Goal: Task Accomplishment & Management: Manage account settings

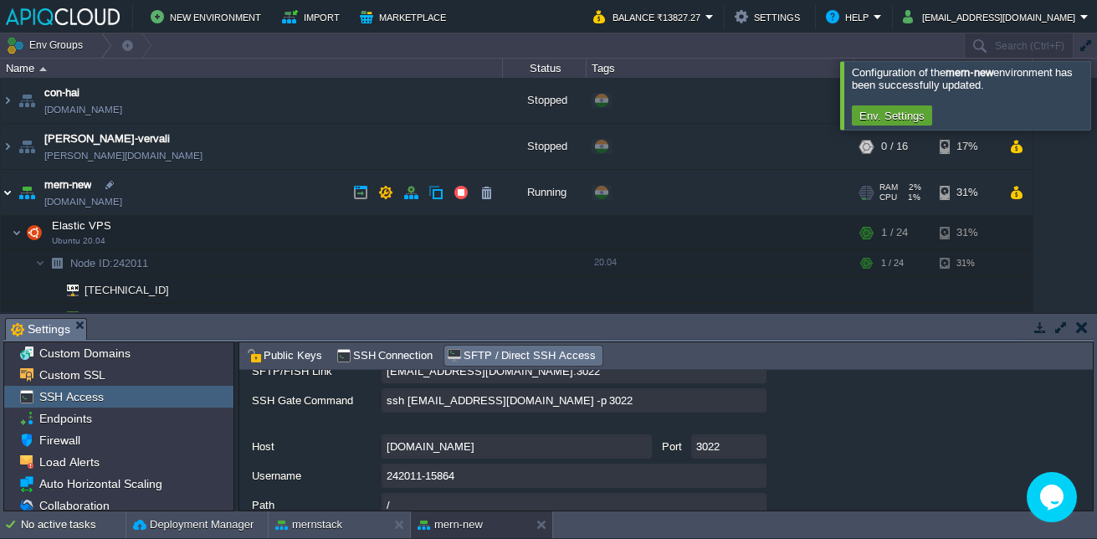
click at [7, 189] on img at bounding box center [7, 192] width 13 height 45
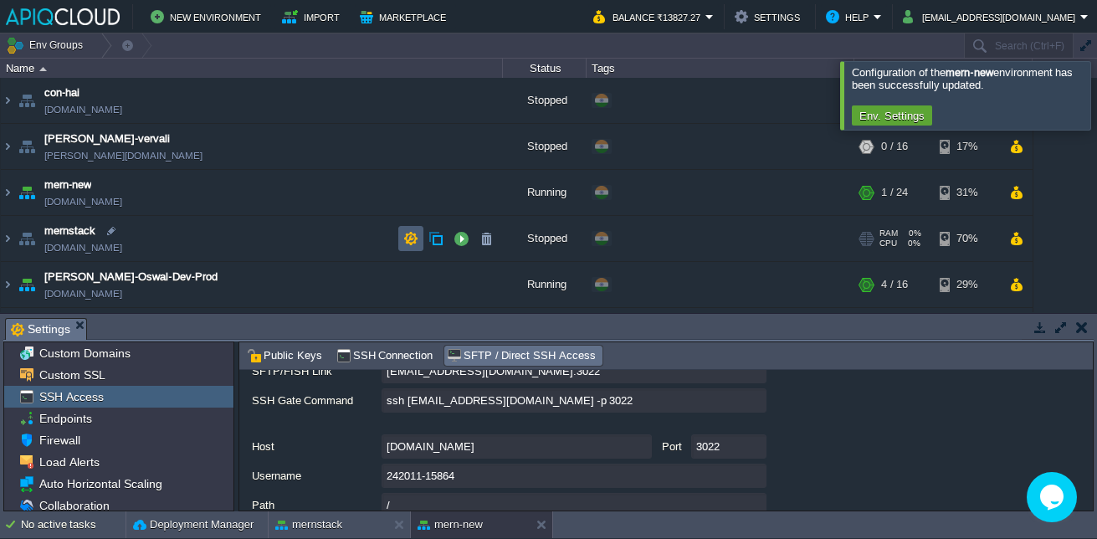
click at [407, 243] on button "button" at bounding box center [410, 238] width 15 height 15
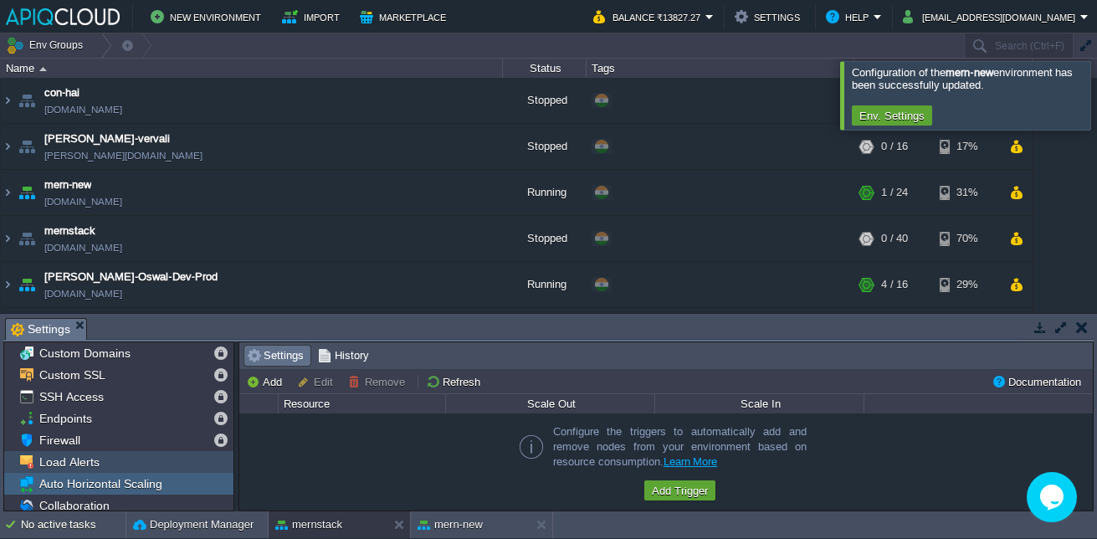
click at [146, 460] on div "Load Alerts" at bounding box center [118, 462] width 229 height 22
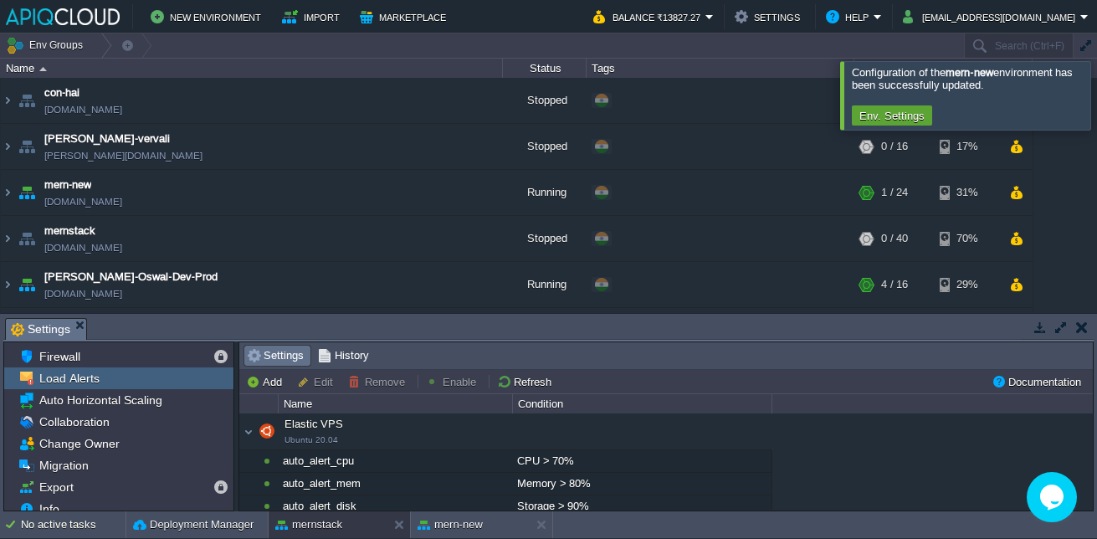
scroll to position [94, 0]
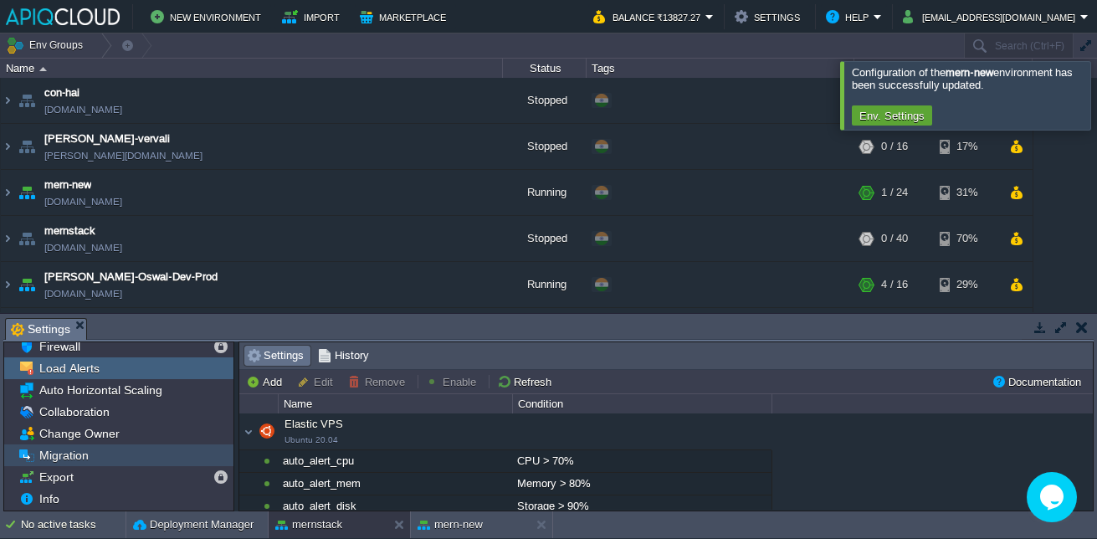
click at [175, 452] on div "Migration" at bounding box center [118, 455] width 229 height 22
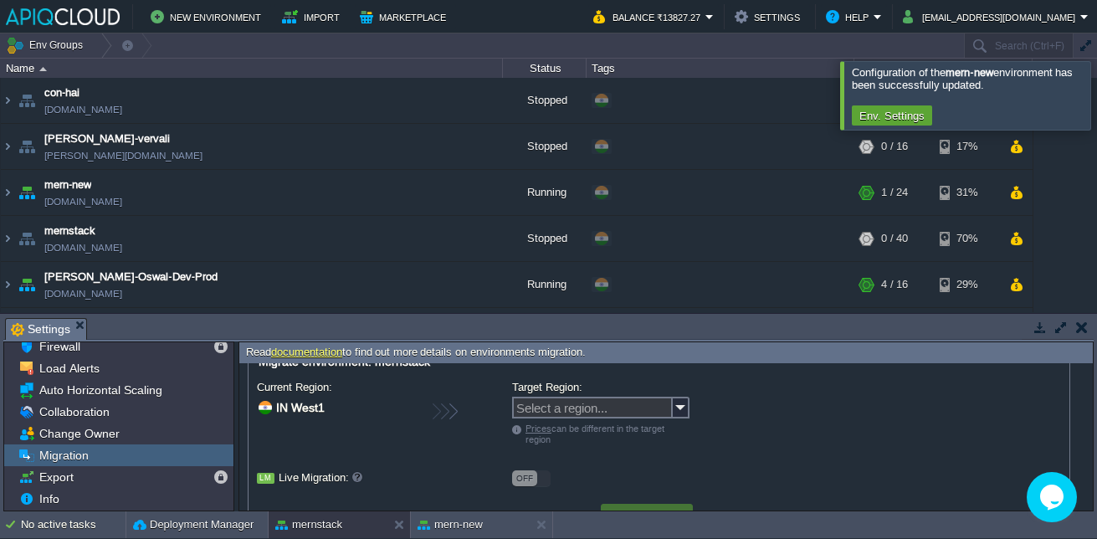
scroll to position [0, 0]
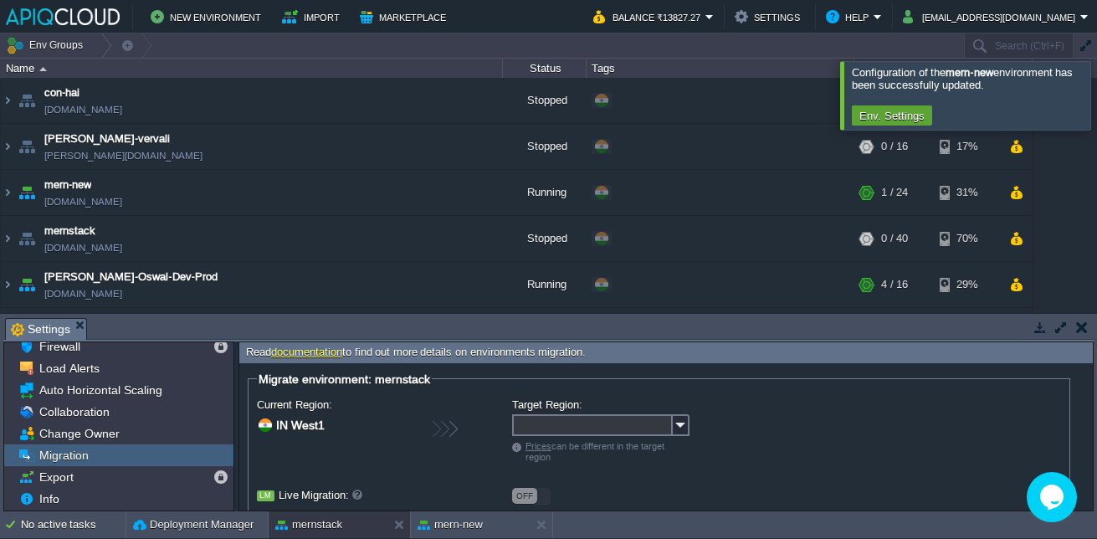
click at [625, 426] on input "Target Region:" at bounding box center [592, 425] width 161 height 22
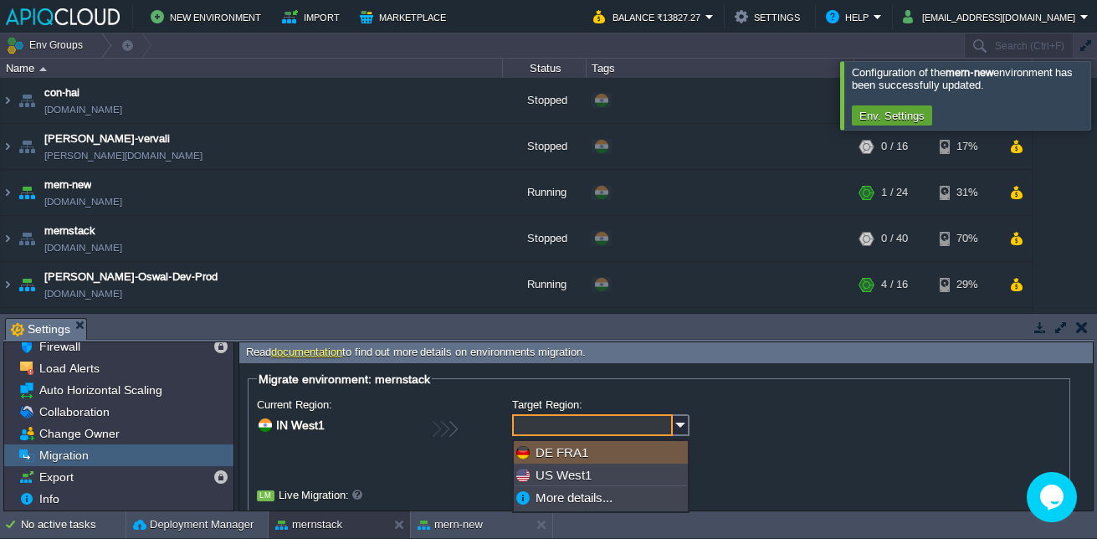
click at [625, 426] on input "Target Region:" at bounding box center [592, 425] width 161 height 22
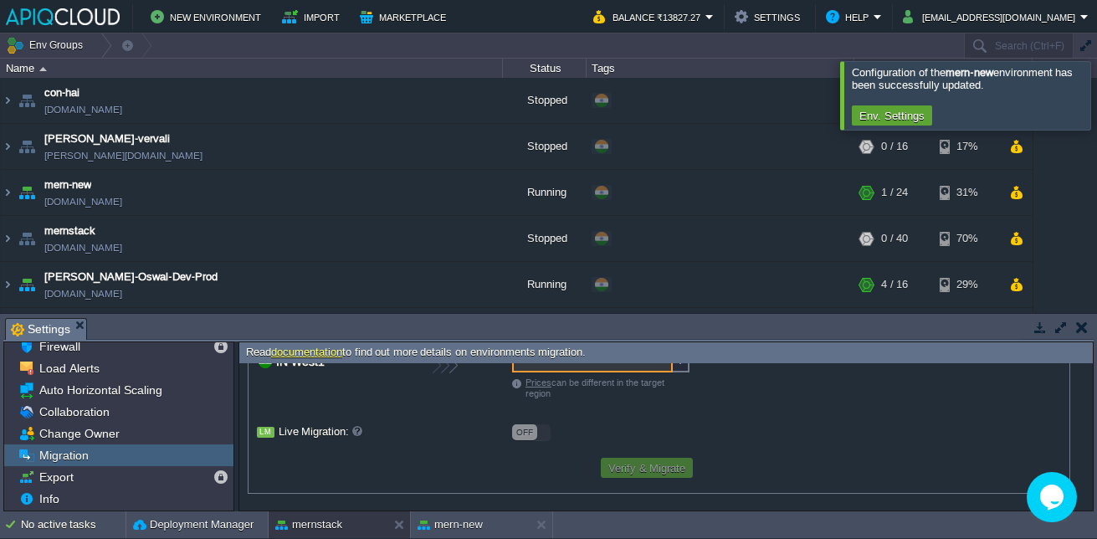
scroll to position [63, 0]
type input "Select a region..."
click at [12, 193] on img at bounding box center [7, 192] width 13 height 45
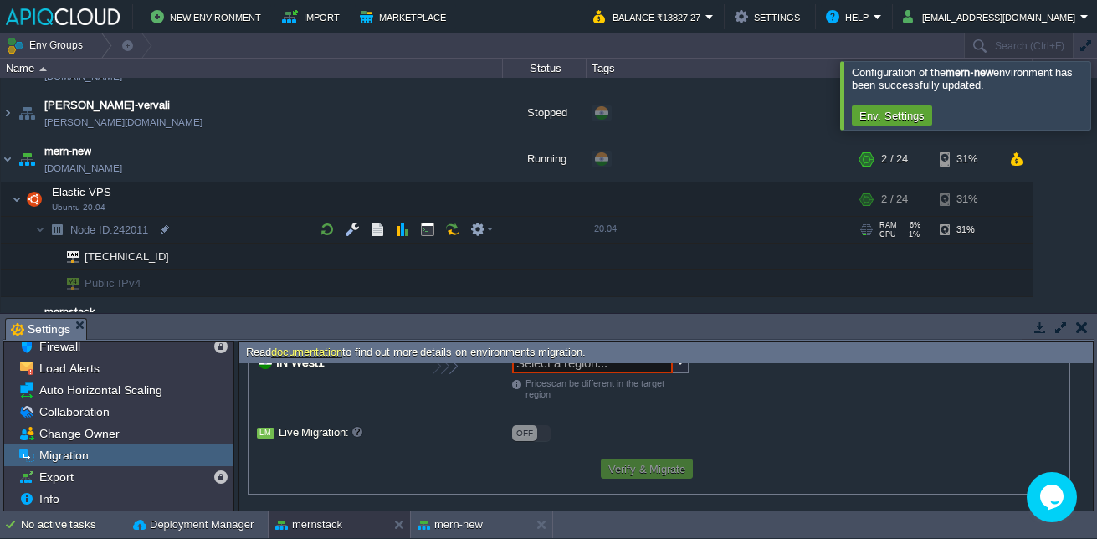
scroll to position [0, 0]
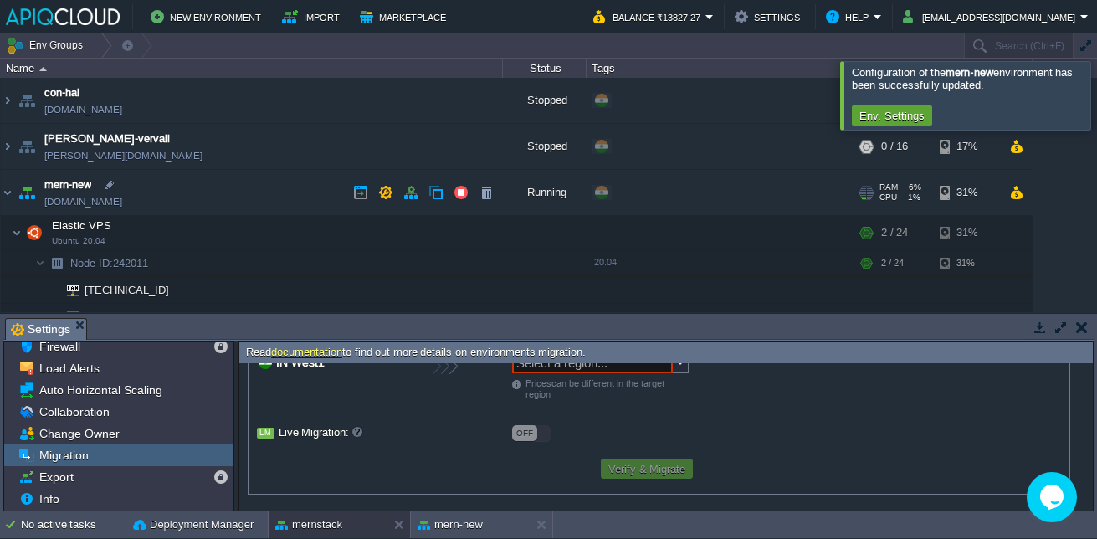
click at [167, 201] on td "mern-new [DOMAIN_NAME]" at bounding box center [252, 193] width 502 height 46
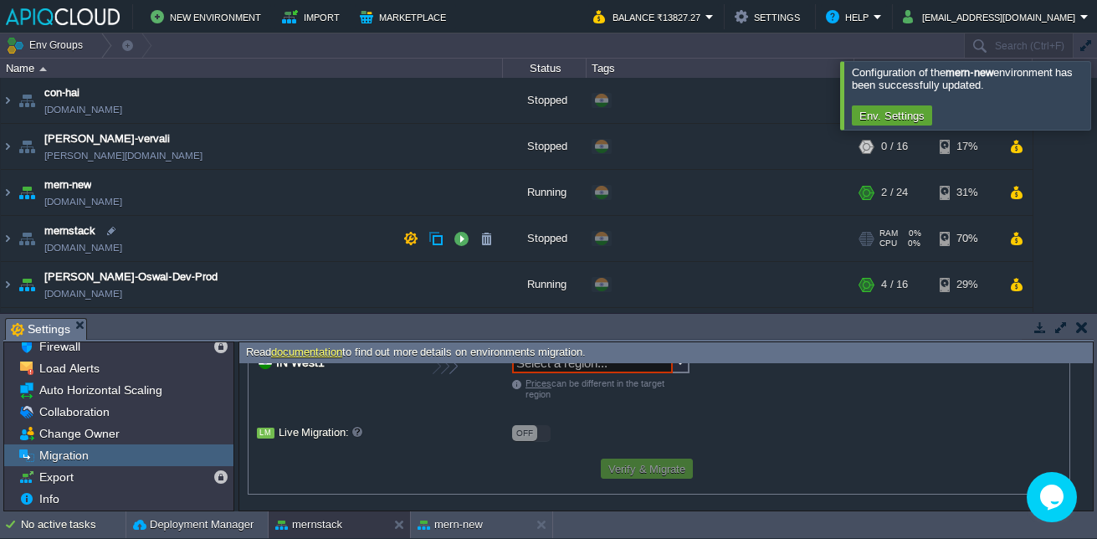
copy td "[DOMAIN_NAME]"
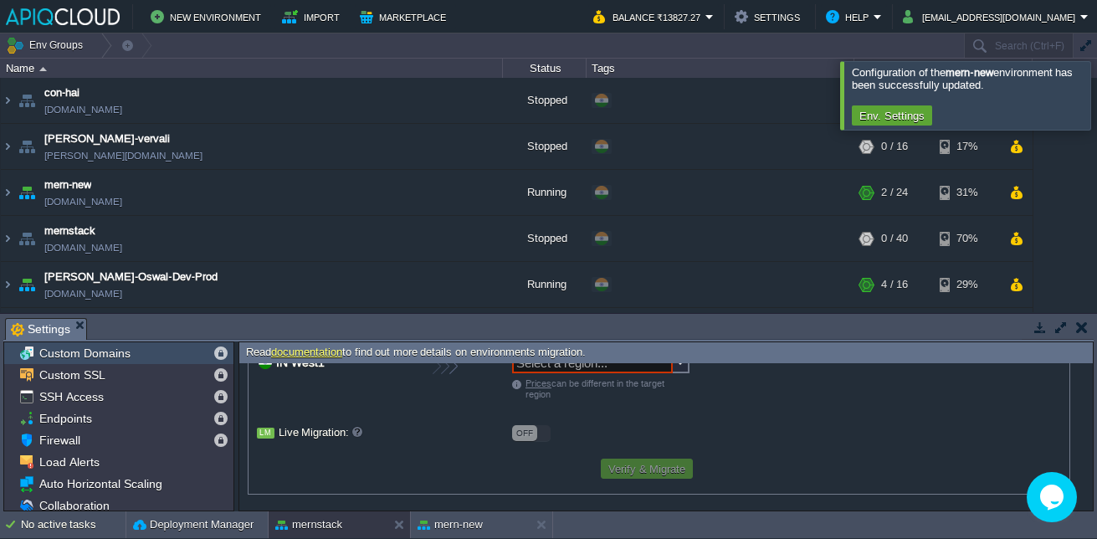
click at [144, 351] on div "Custom Domains" at bounding box center [118, 353] width 229 height 22
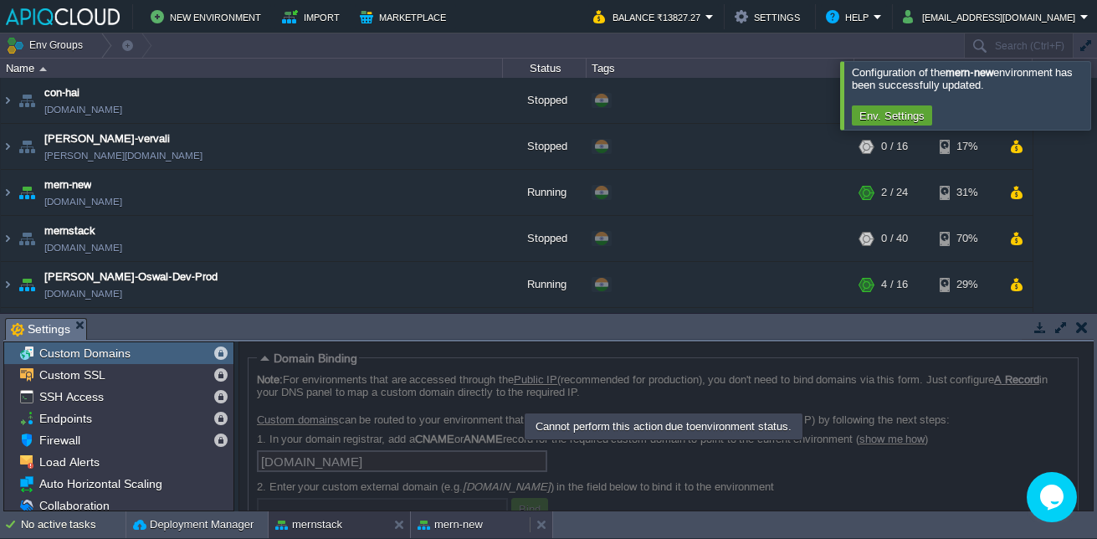
click at [473, 533] on div "mern-new" at bounding box center [470, 524] width 119 height 27
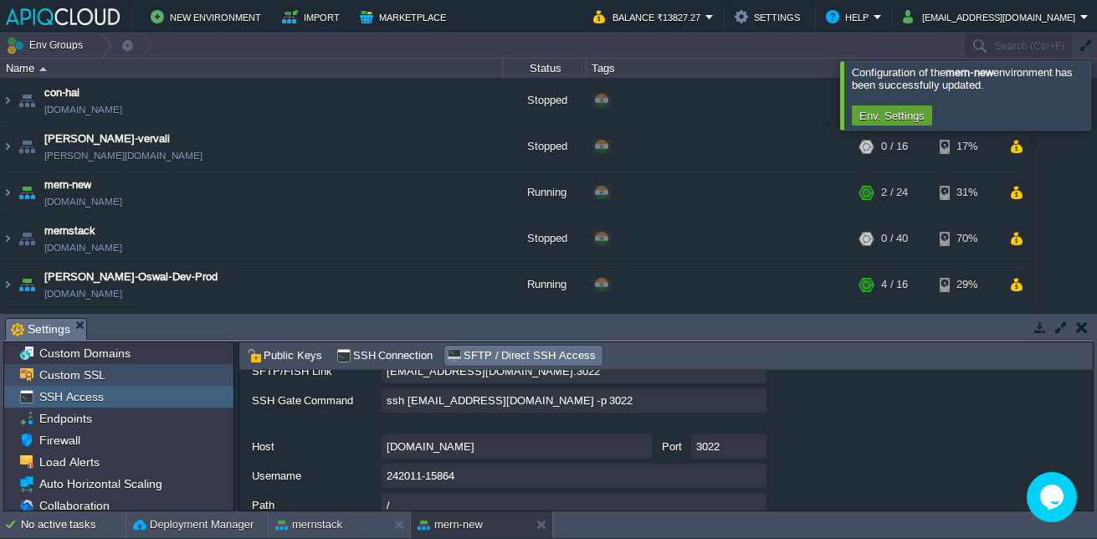
click at [104, 366] on div "Custom SSL" at bounding box center [118, 375] width 229 height 22
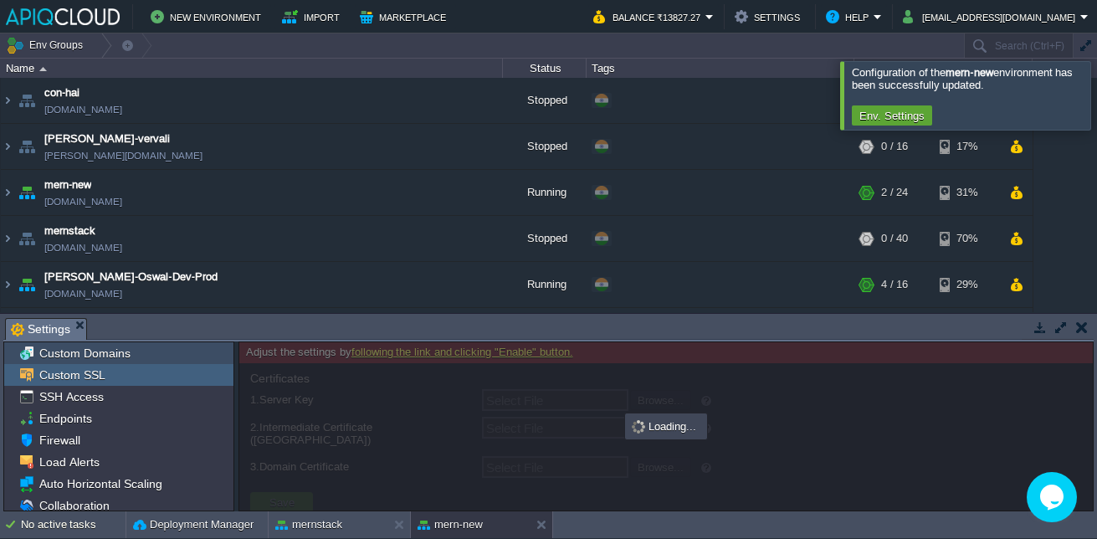
type input "Select File"
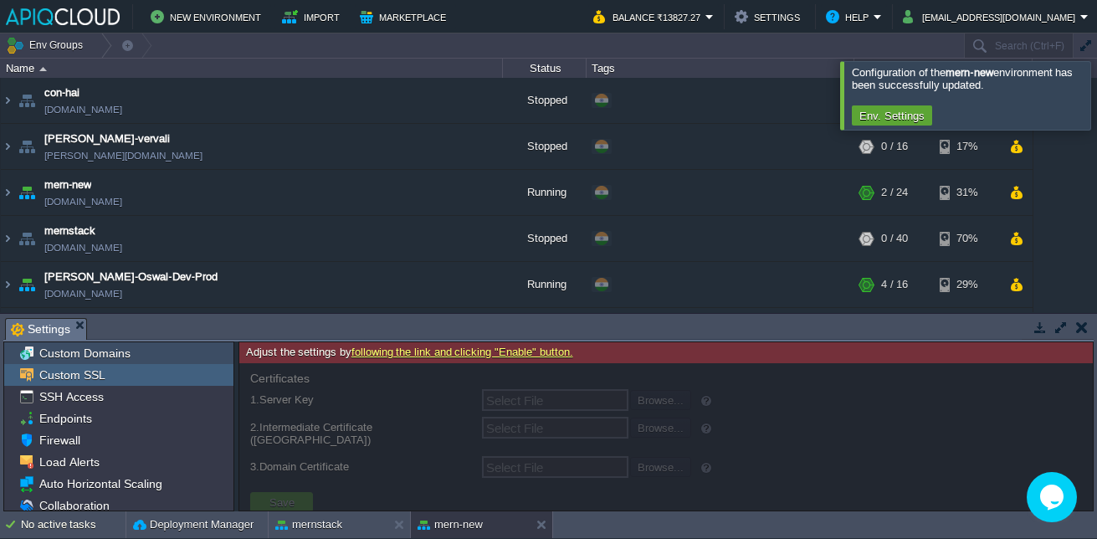
click at [121, 359] on span "Custom Domains" at bounding box center [84, 353] width 97 height 15
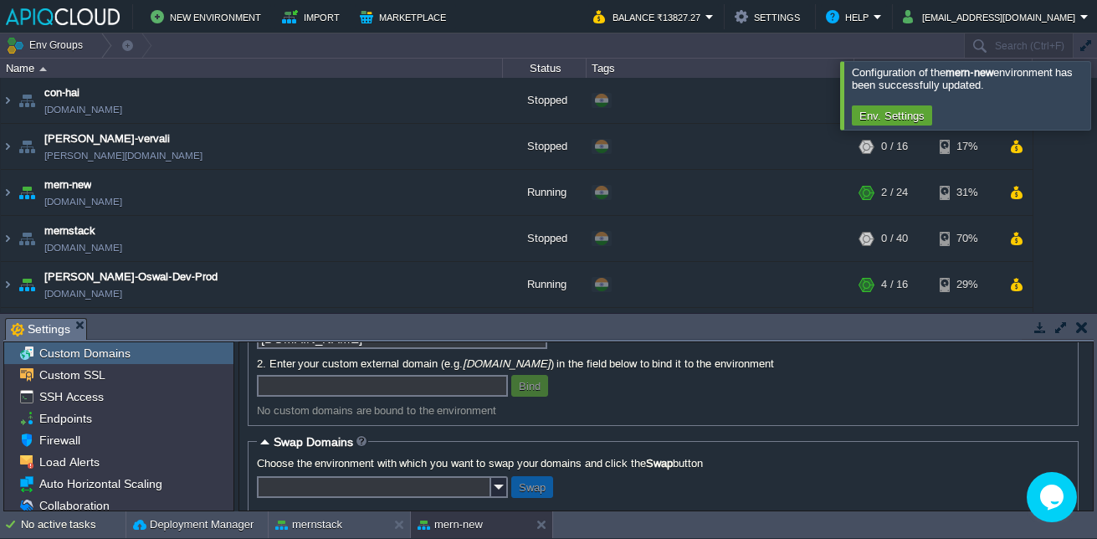
scroll to position [122, 0]
click at [344, 397] on input "text" at bounding box center [382, 387] width 251 height 22
click at [469, 497] on input "text" at bounding box center [374, 488] width 234 height 22
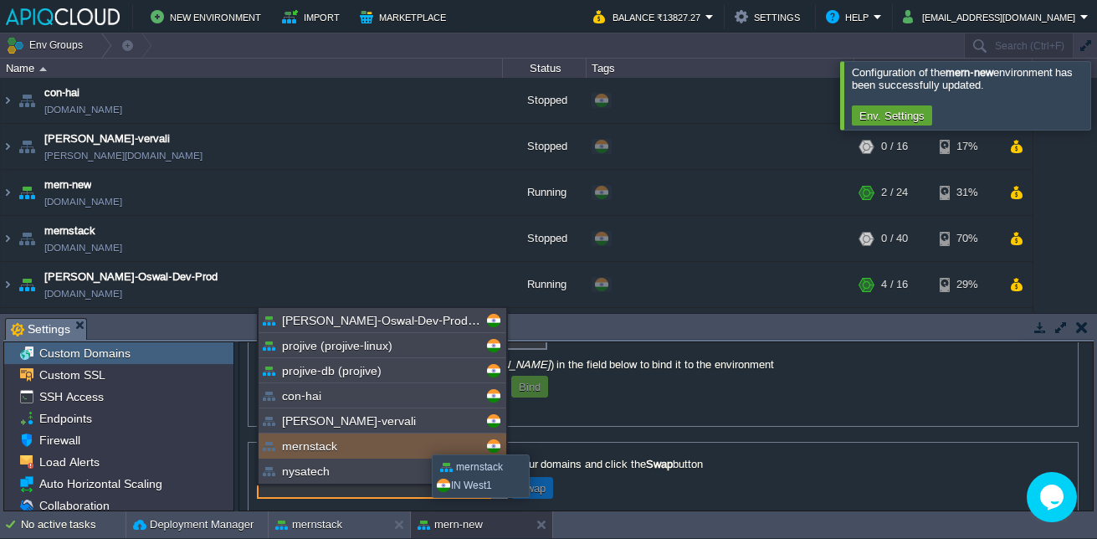
click at [419, 439] on div "mernstack" at bounding box center [383, 445] width 248 height 25
type input "mernstack"
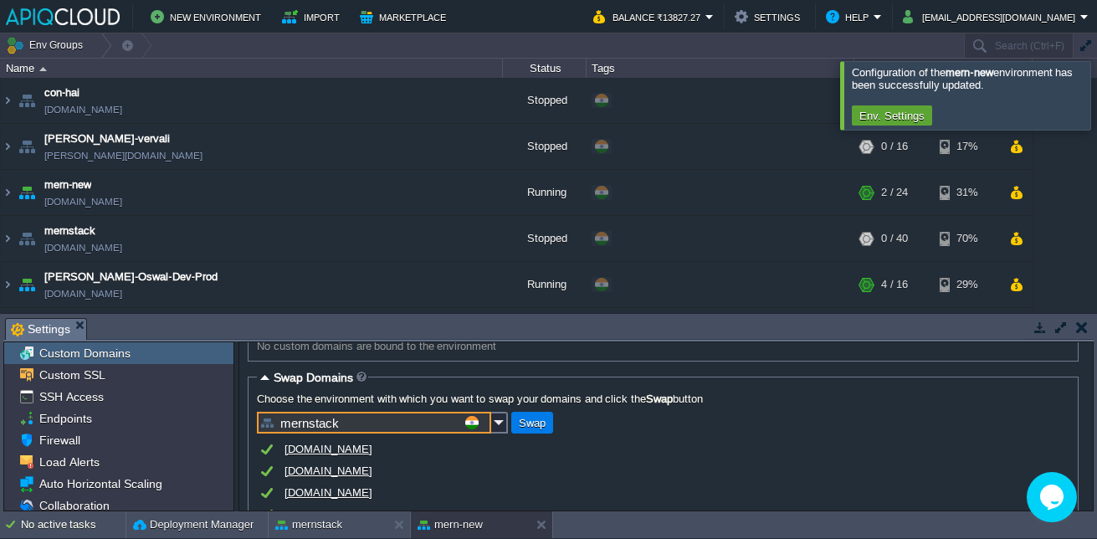
scroll to position [187, 0]
click at [494, 427] on img at bounding box center [499, 423] width 17 height 22
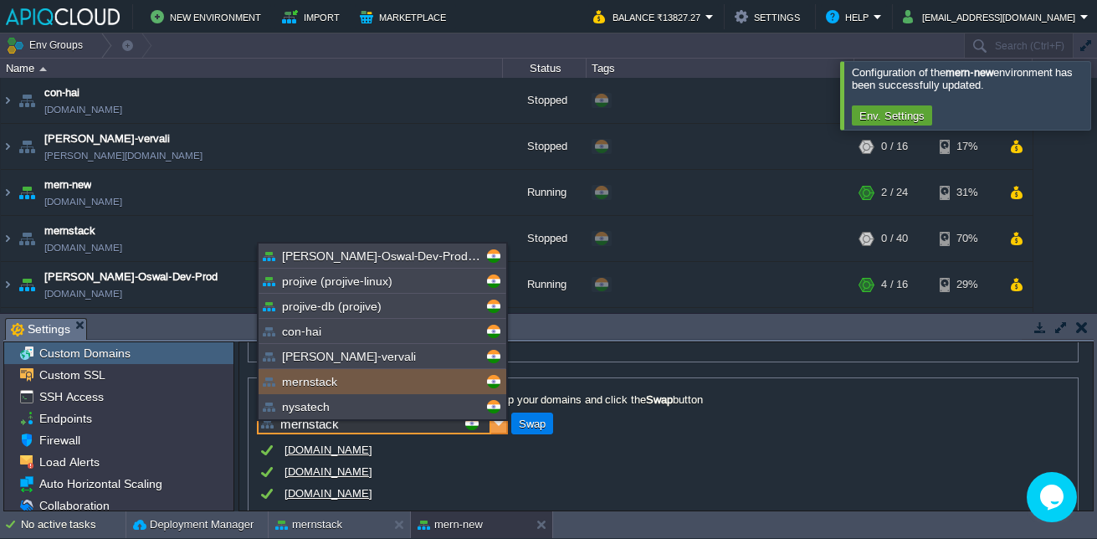
click at [494, 427] on img at bounding box center [499, 423] width 17 height 22
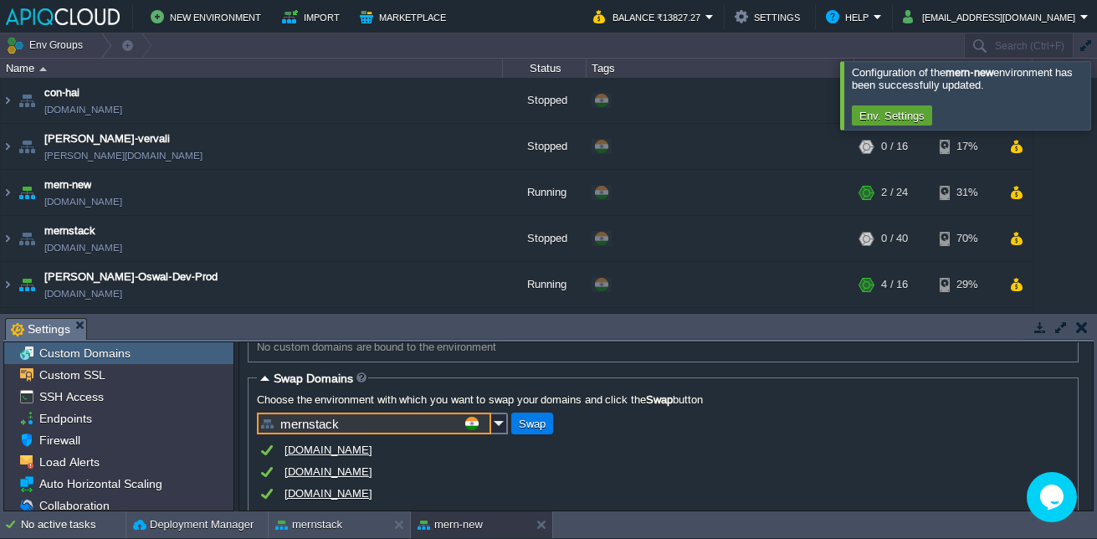
click at [488, 431] on input "mernstack" at bounding box center [374, 423] width 234 height 22
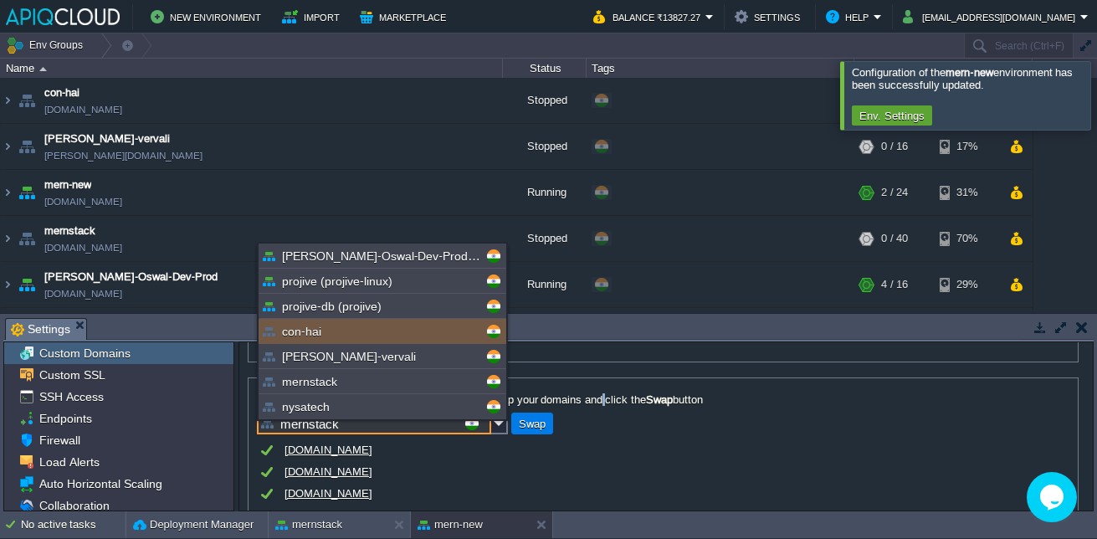
click at [609, 406] on label "Choose the environment with which you want to swap your domains and click the S…" at bounding box center [663, 399] width 812 height 13
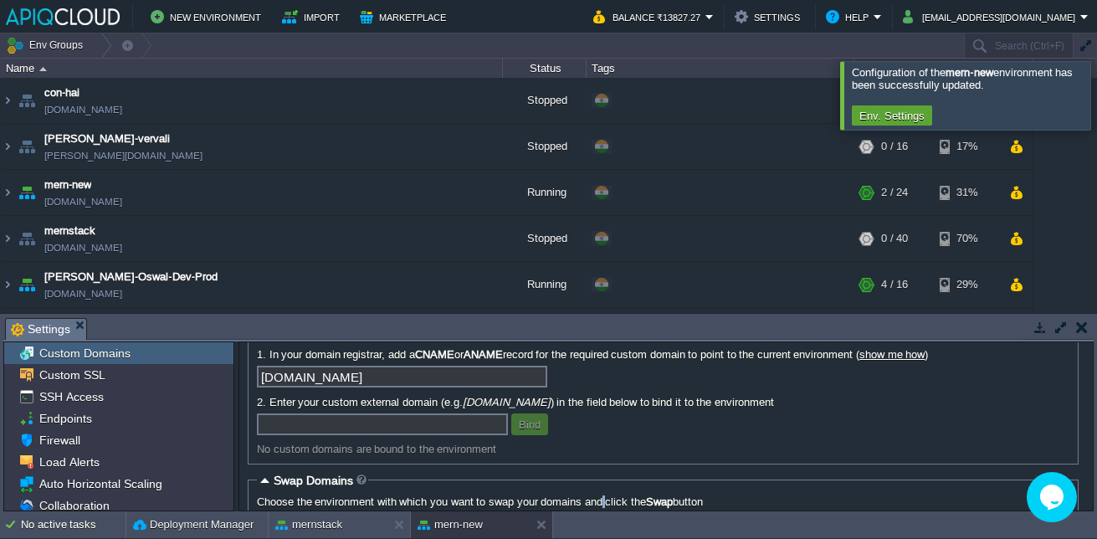
scroll to position [84, 0]
click at [429, 435] on input "text" at bounding box center [382, 425] width 251 height 22
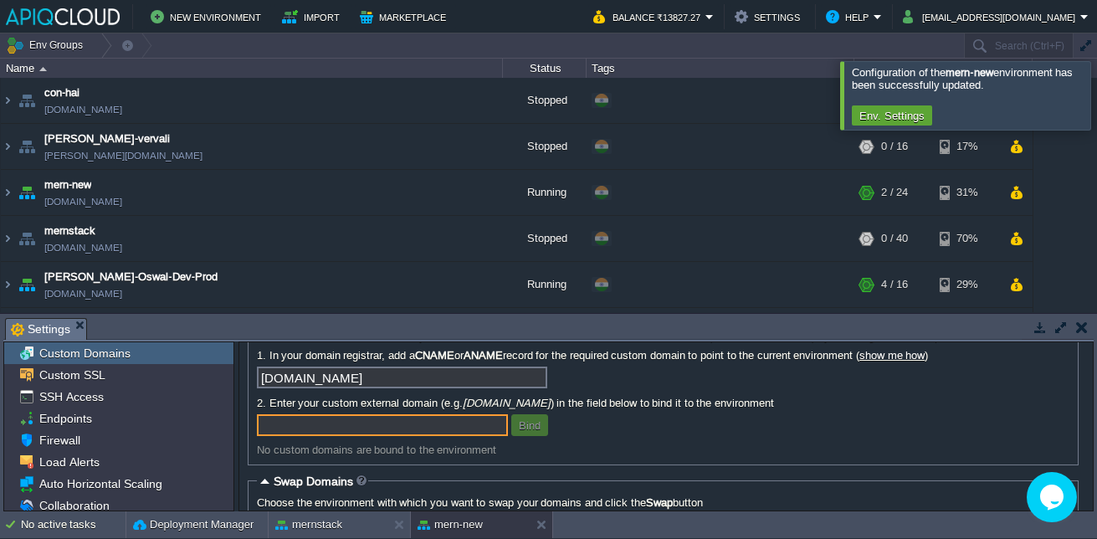
click at [429, 435] on input "text" at bounding box center [382, 425] width 251 height 22
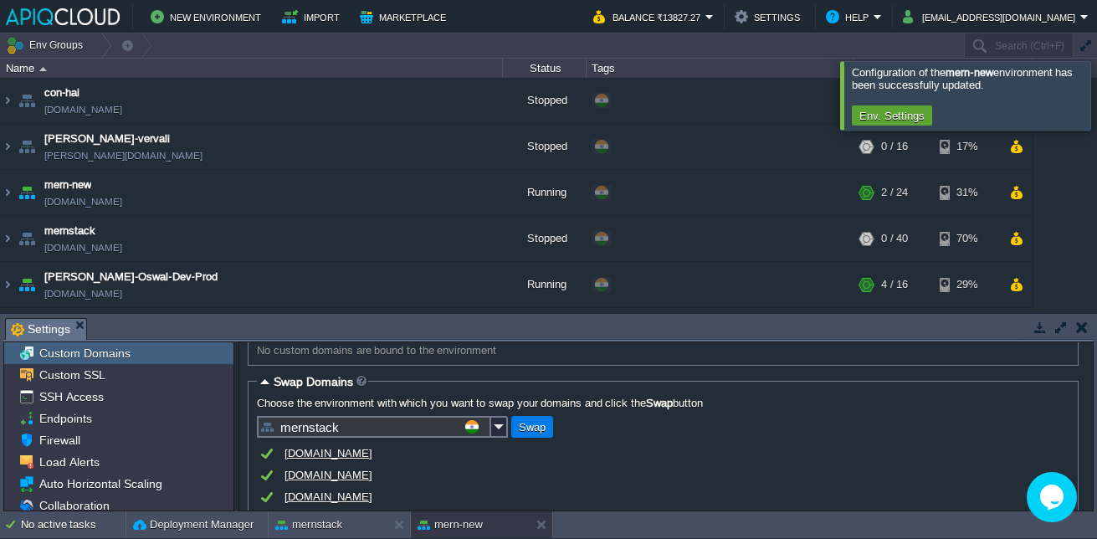
scroll to position [182, 0]
click at [532, 528] on div at bounding box center [541, 524] width 23 height 27
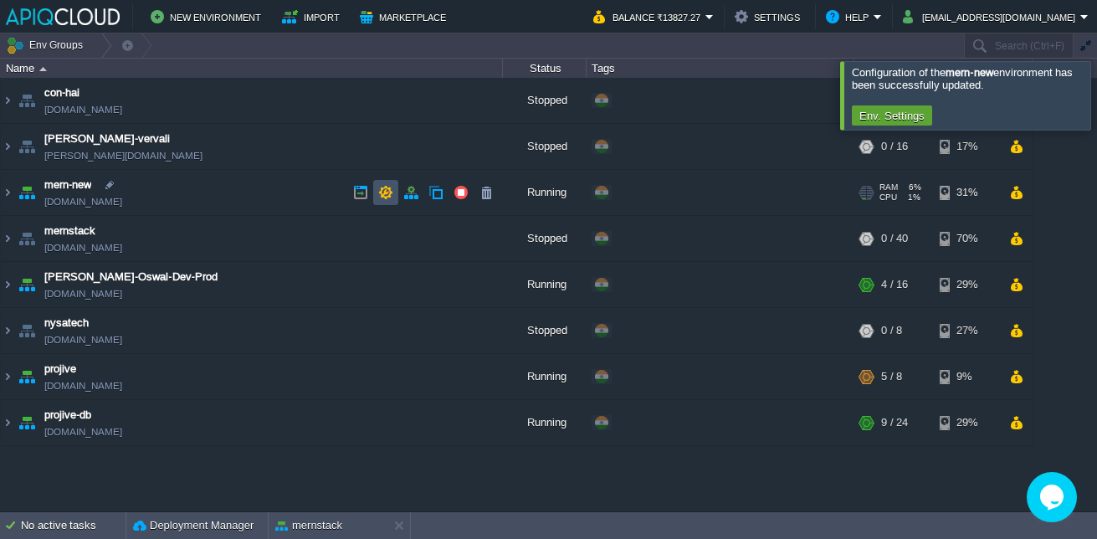
click at [384, 197] on button "button" at bounding box center [385, 192] width 15 height 15
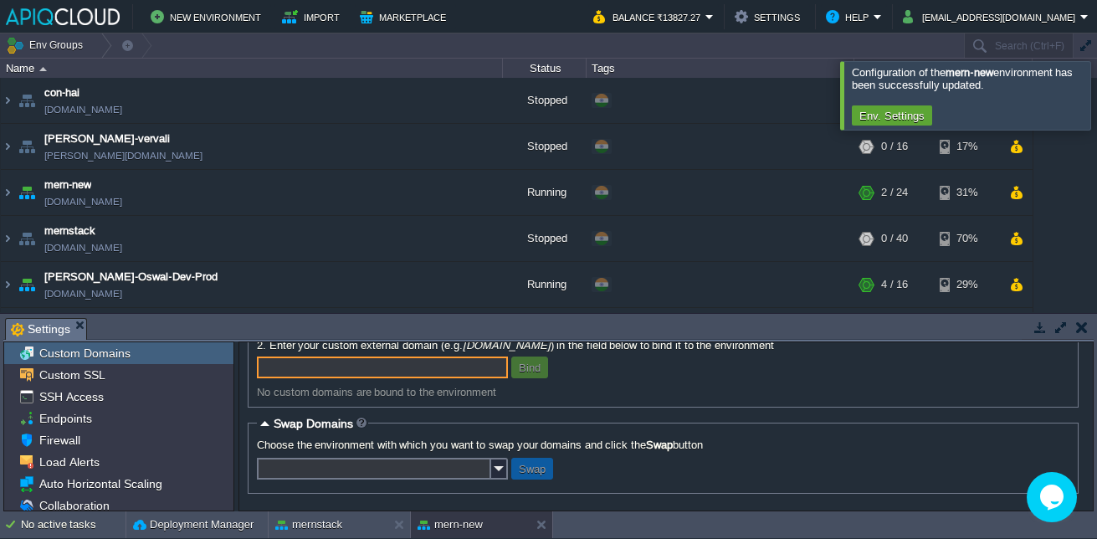
scroll to position [75, 0]
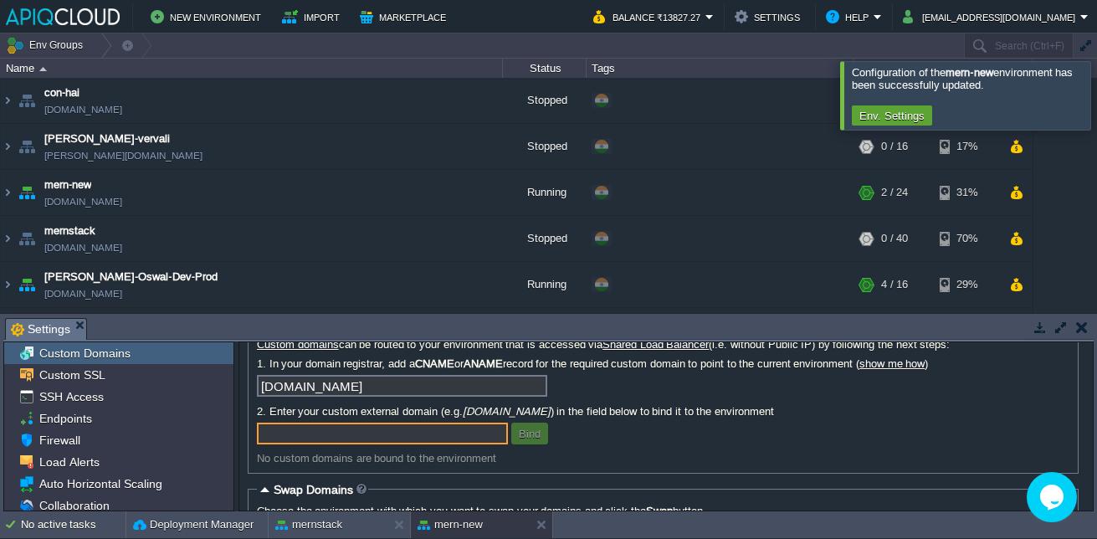
paste input "[DOMAIN_NAME]"
type input "[DOMAIN_NAME]"
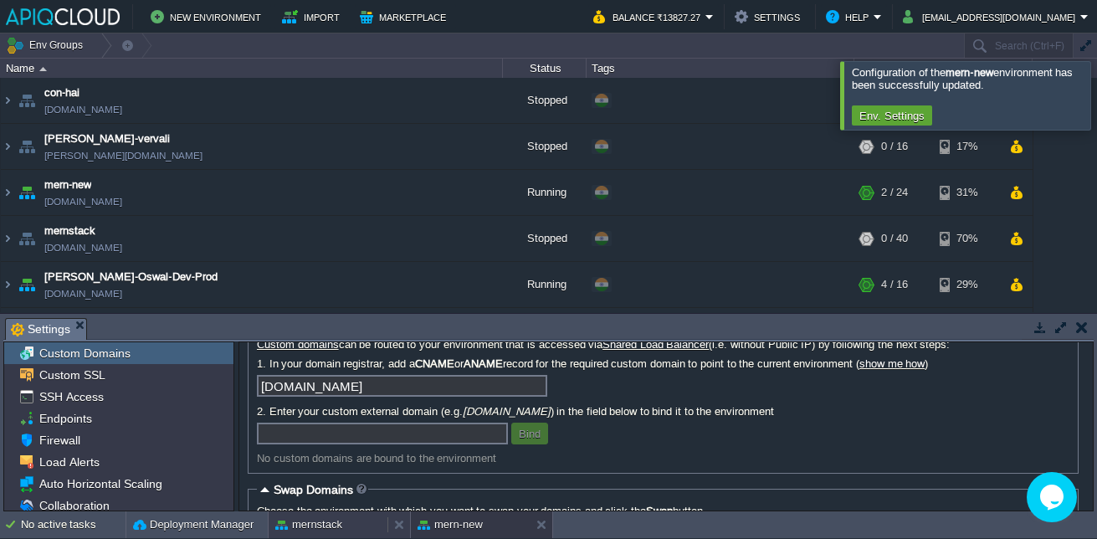
click at [320, 527] on button "mernstack" at bounding box center [308, 524] width 67 height 17
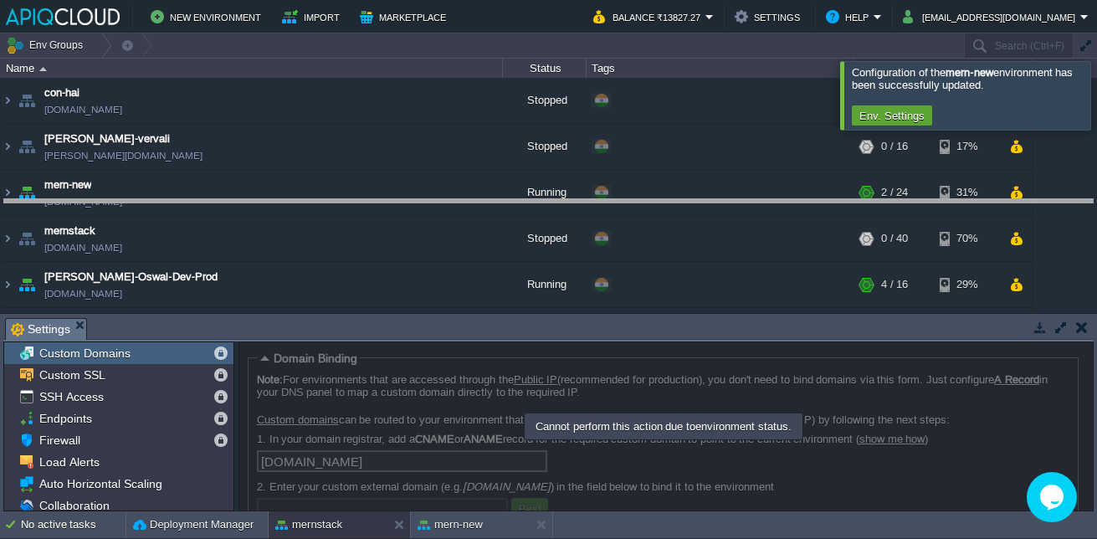
drag, startPoint x: 480, startPoint y: 336, endPoint x: 481, endPoint y: 208, distance: 128.9
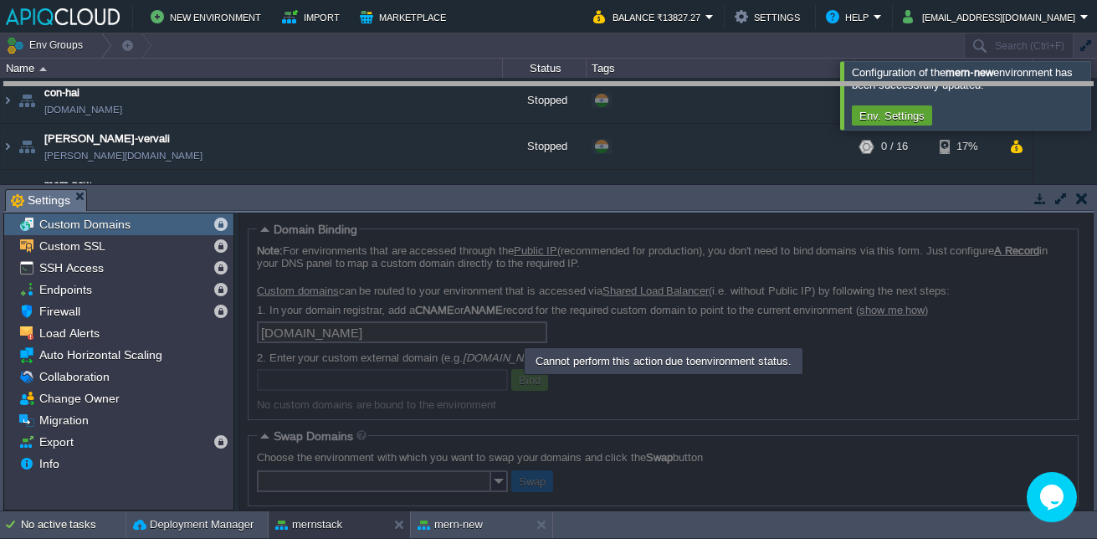
drag, startPoint x: 505, startPoint y: 211, endPoint x: 515, endPoint y: 95, distance: 115.9
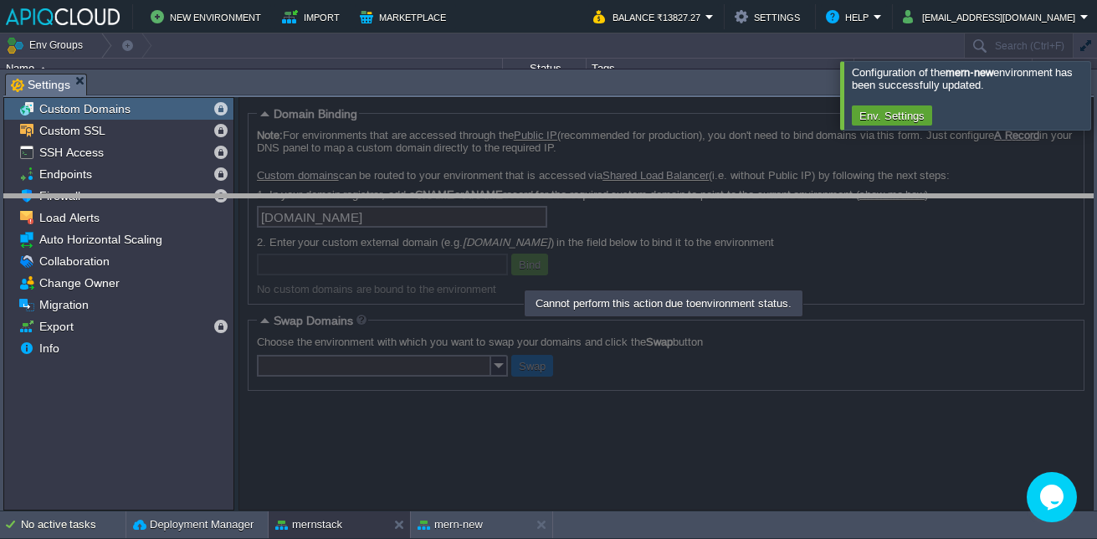
drag, startPoint x: 515, startPoint y: 95, endPoint x: 557, endPoint y: 216, distance: 127.8
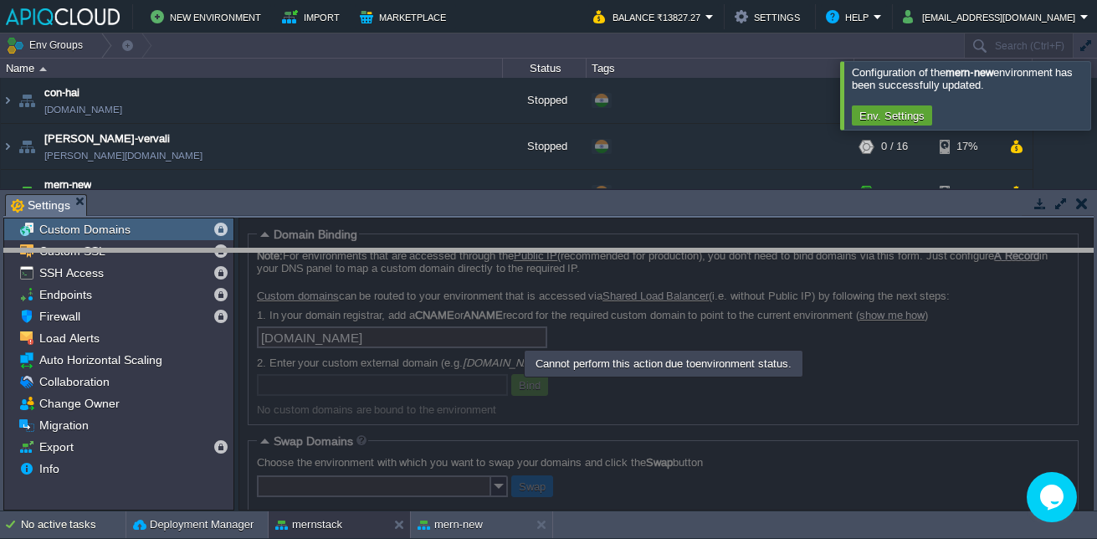
drag, startPoint x: 557, startPoint y: 216, endPoint x: 551, endPoint y: 270, distance: 54.8
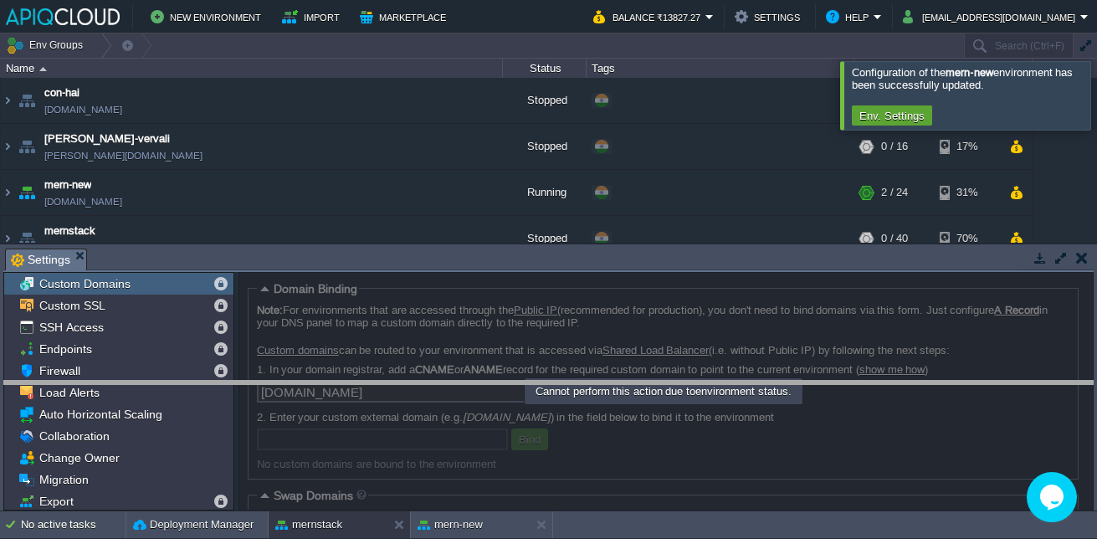
drag, startPoint x: 493, startPoint y: 269, endPoint x: 469, endPoint y: 404, distance: 137.7
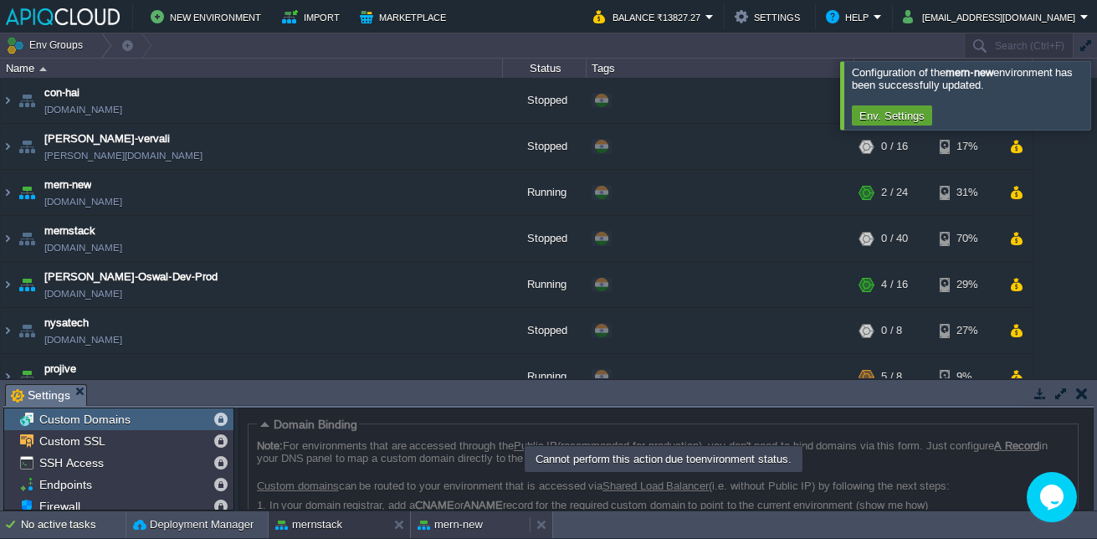
click at [507, 513] on div "mern-new" at bounding box center [470, 524] width 119 height 27
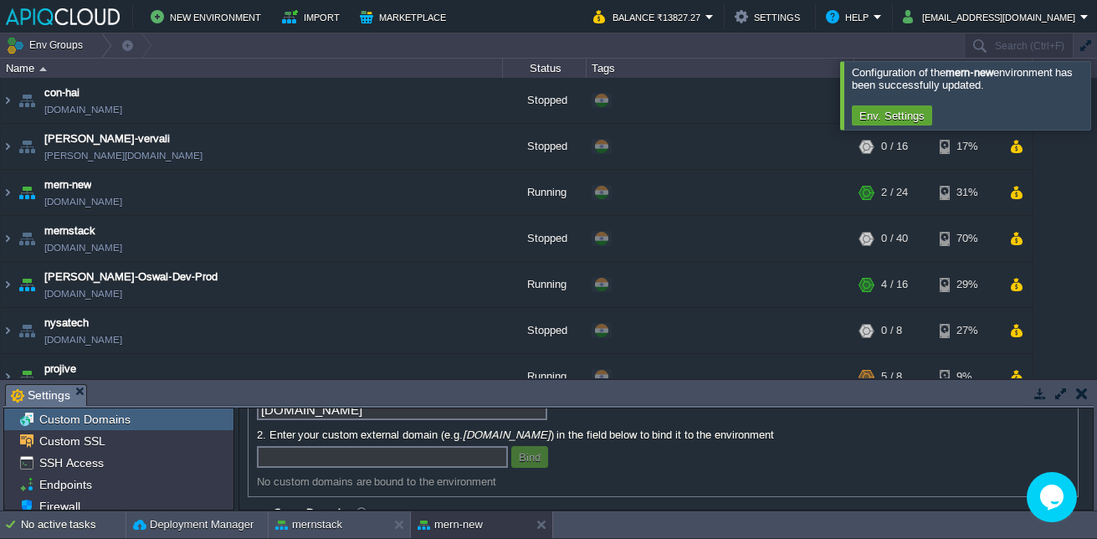
scroll to position [120, 0]
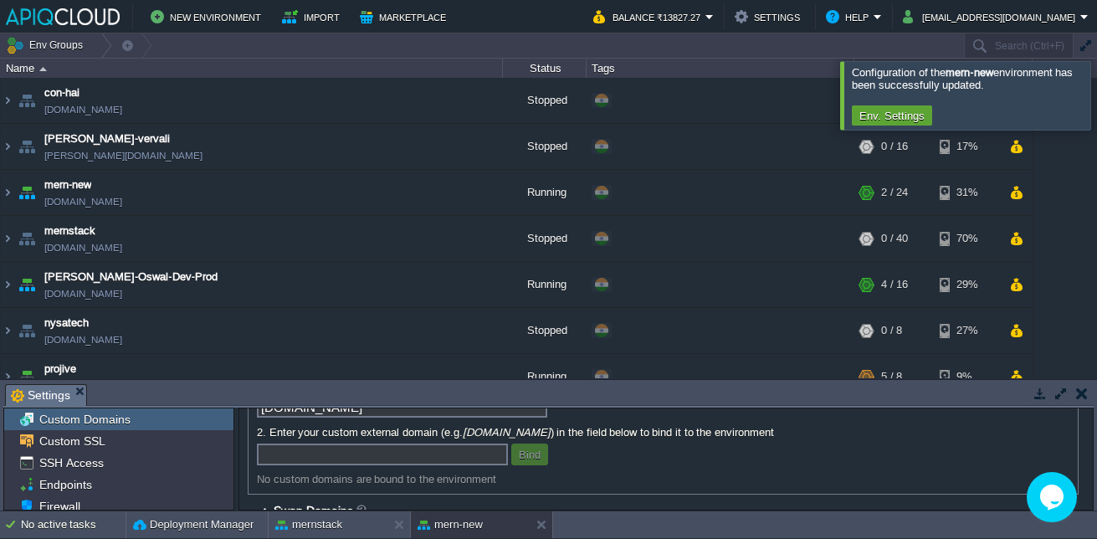
click at [426, 463] on input "text" at bounding box center [382, 454] width 251 height 22
type input "[DOMAIN_NAME]"
click at [534, 459] on button "Bind" at bounding box center [530, 454] width 32 height 15
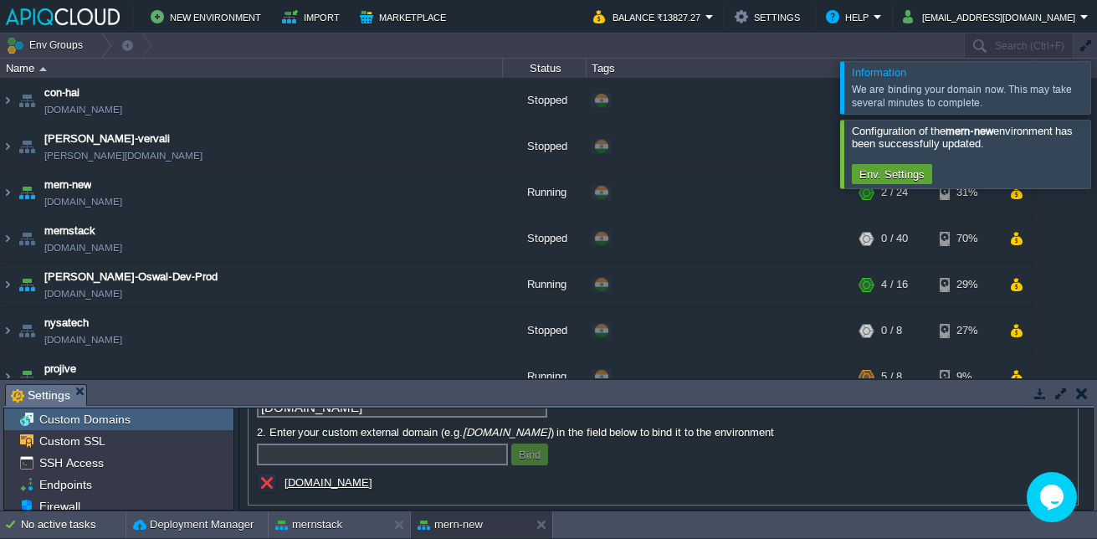
scroll to position [149, 0]
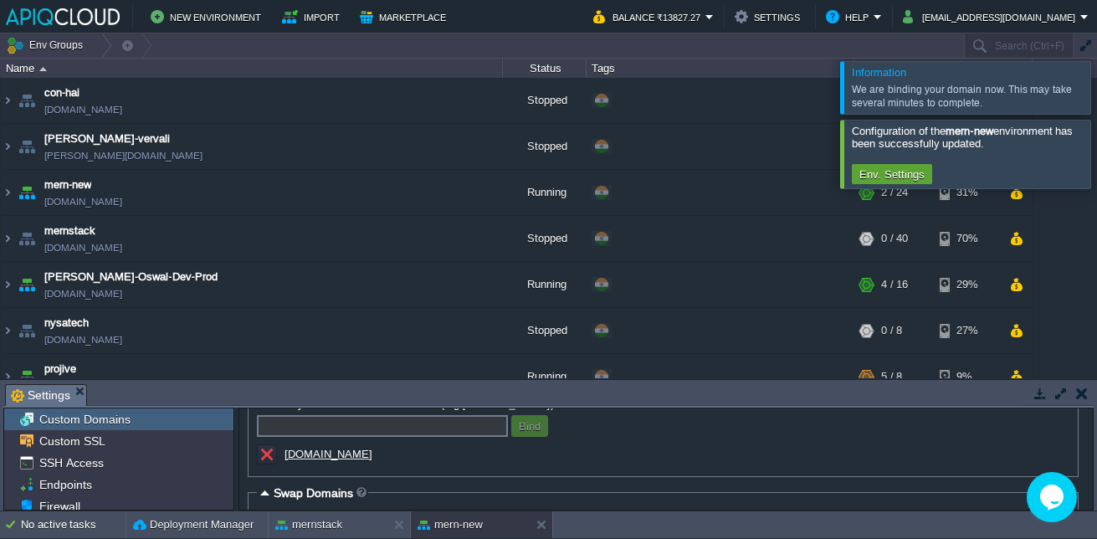
click at [541, 456] on div "[DOMAIN_NAME]" at bounding box center [424, 455] width 335 height 23
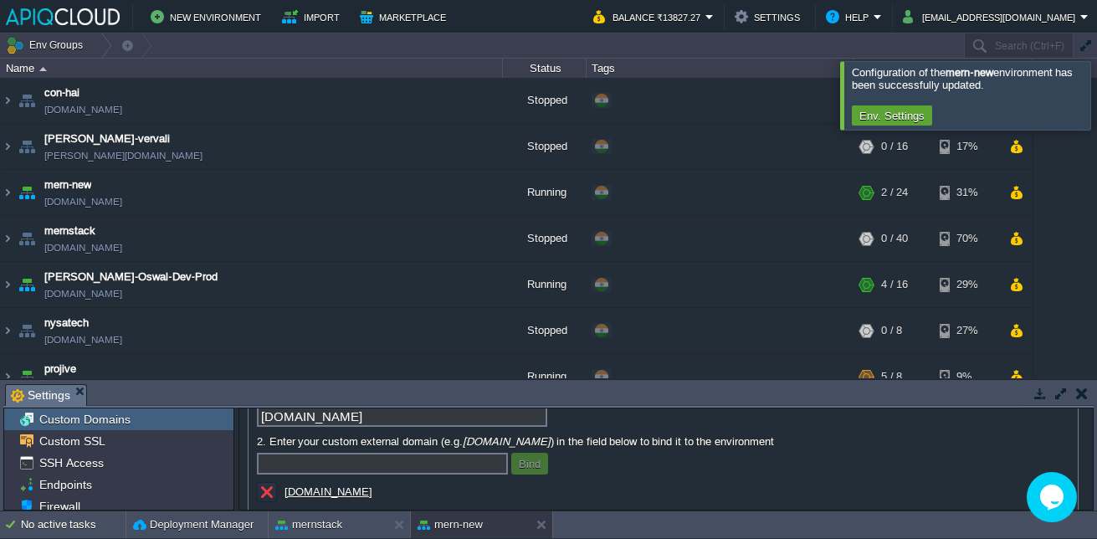
scroll to position [95, 0]
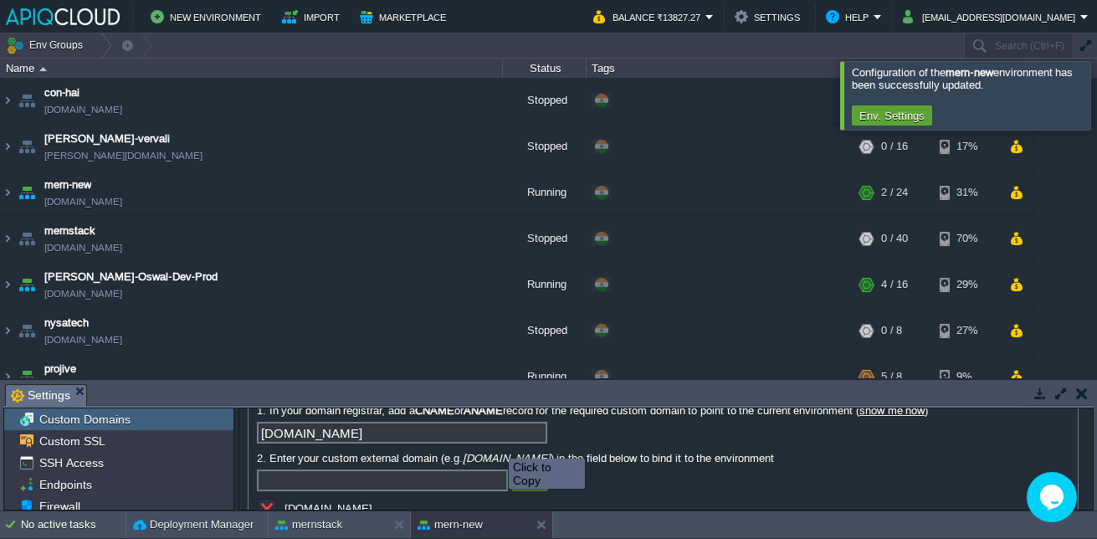
click at [504, 443] on input "[DOMAIN_NAME]" at bounding box center [402, 433] width 290 height 22
type textarea "[DOMAIN_NAME]"
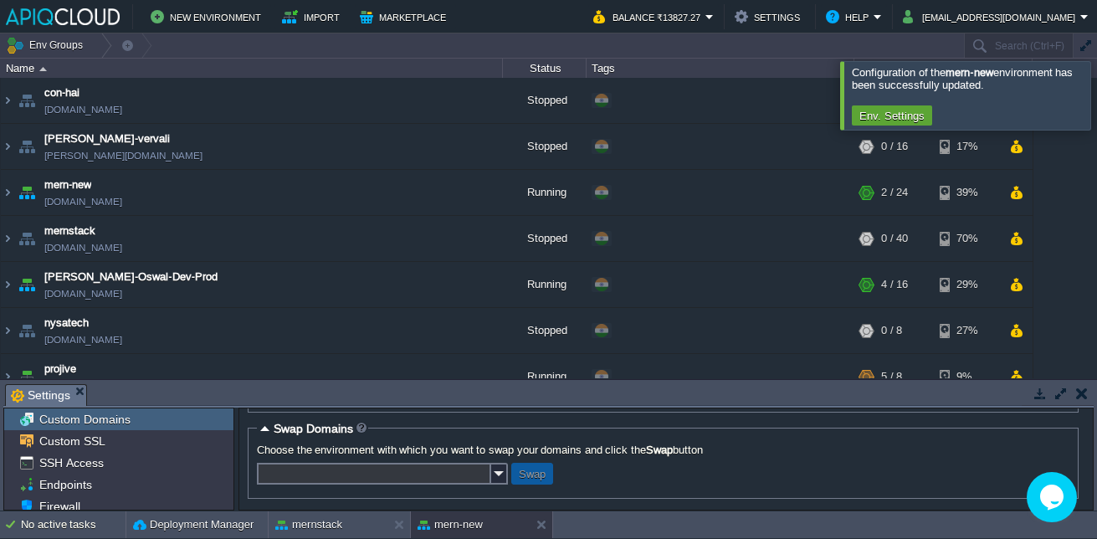
scroll to position [185, 0]
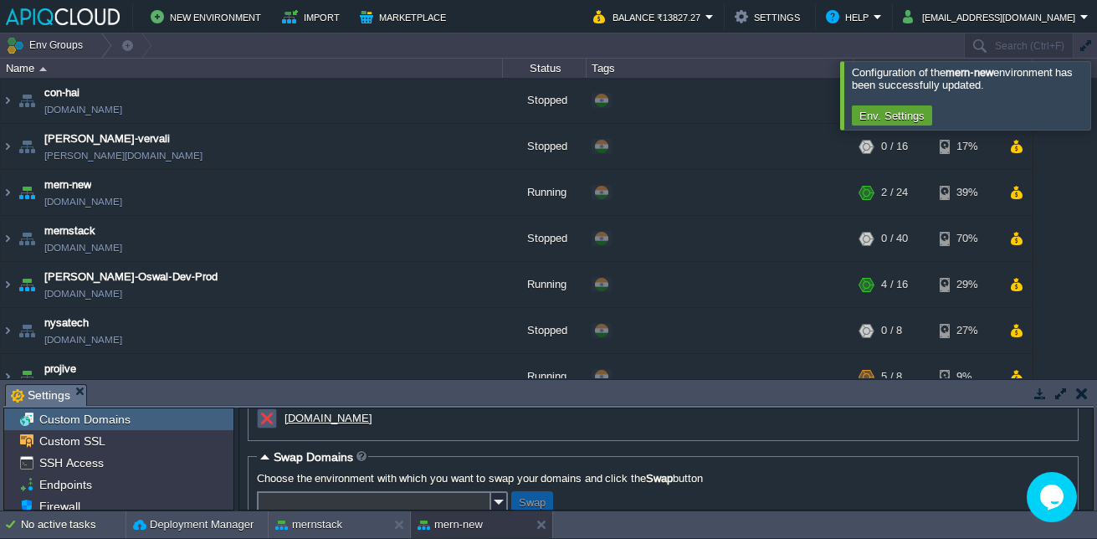
click at [265, 422] on button "button" at bounding box center [266, 418] width 15 height 15
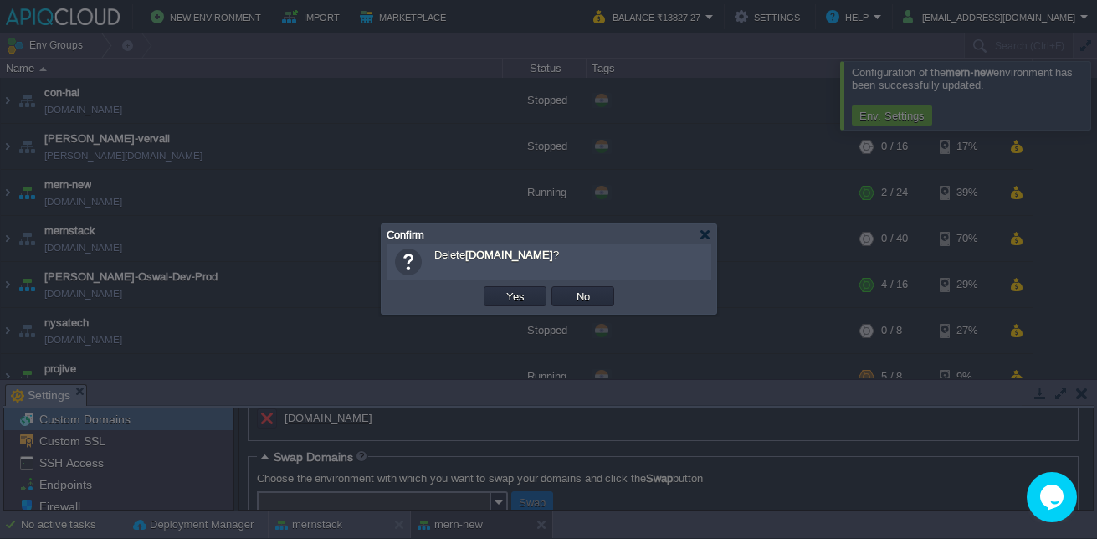
click at [529, 286] on td "Yes" at bounding box center [515, 296] width 68 height 25
click at [528, 290] on button "Yes" at bounding box center [515, 296] width 28 height 15
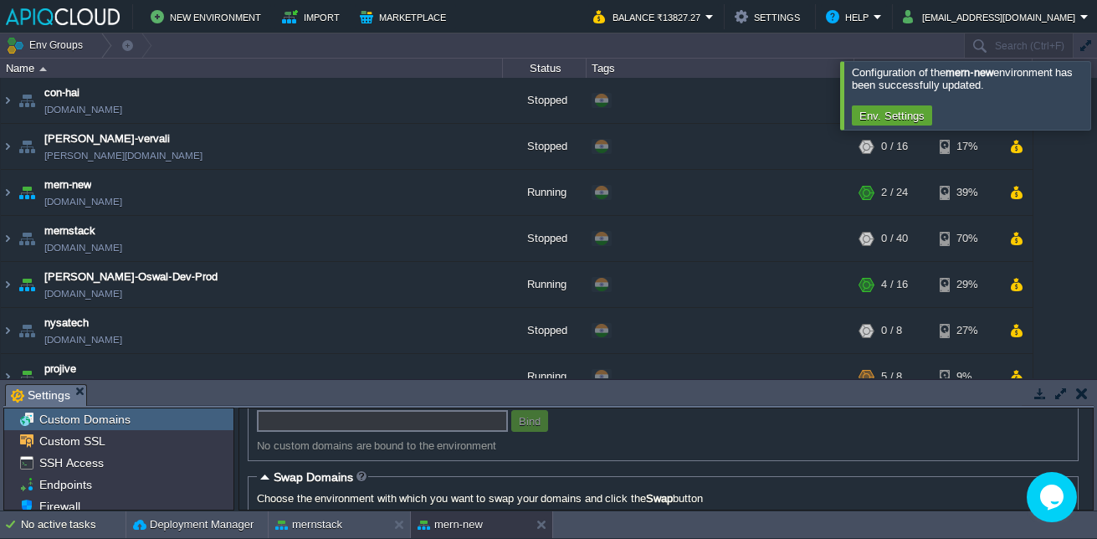
scroll to position [153, 0]
click at [433, 443] on div "Note: For environments that are accessed through the Public IP (recommended for…" at bounding box center [663, 369] width 812 height 167
click at [438, 422] on input "text" at bounding box center [382, 422] width 251 height 22
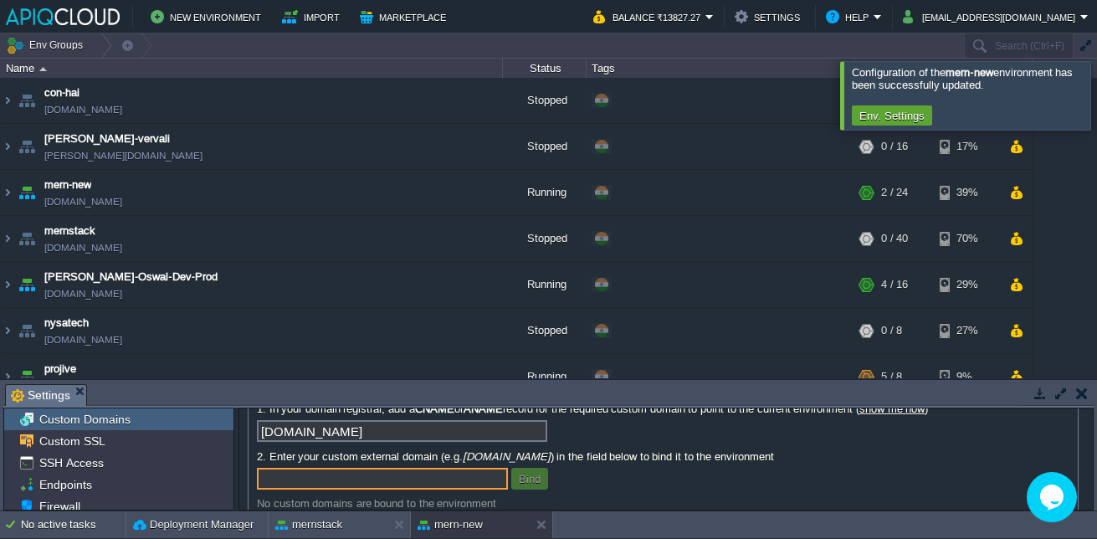
scroll to position [93, 0]
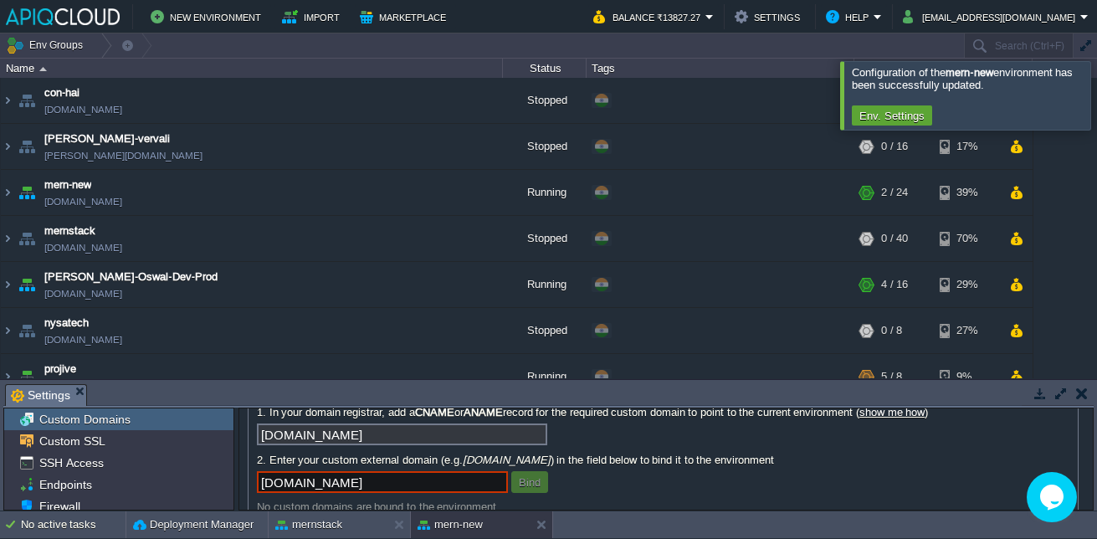
type input "[DOMAIN_NAME]"
click at [525, 483] on button "Bind" at bounding box center [530, 481] width 32 height 15
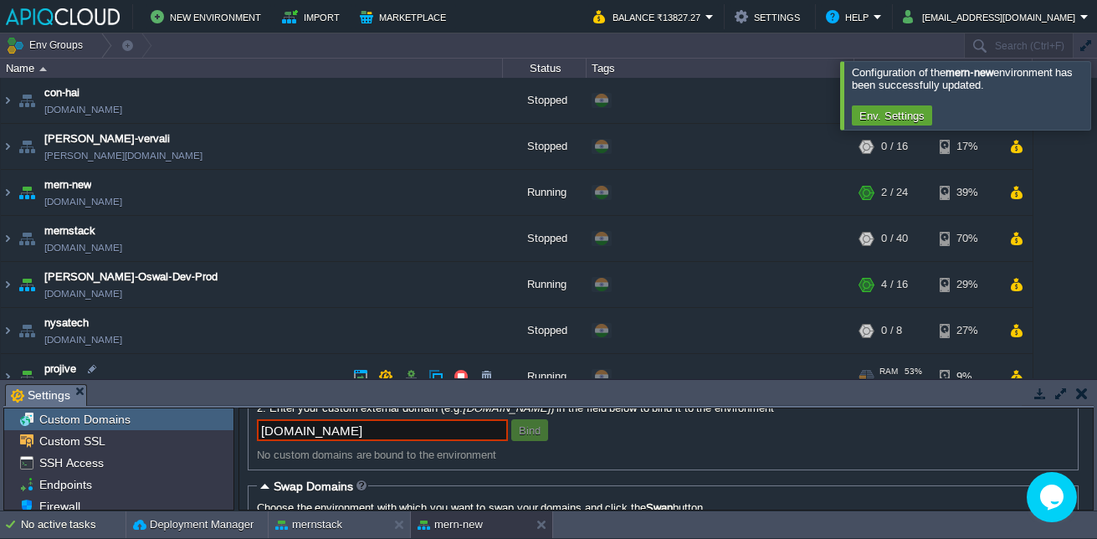
scroll to position [0, 0]
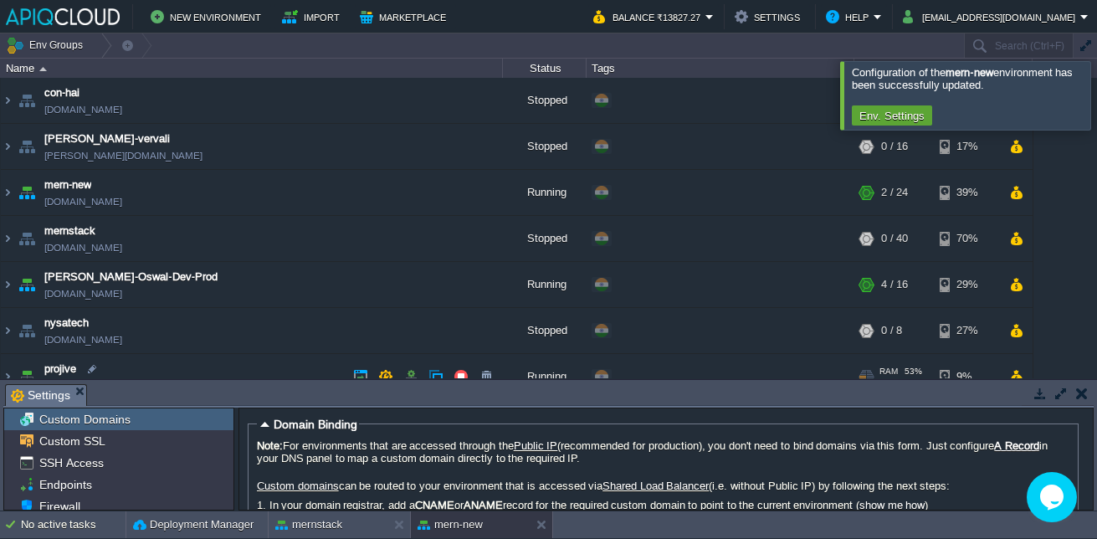
drag, startPoint x: 429, startPoint y: 438, endPoint x: 83, endPoint y: 371, distance: 352.8
click at [83, 371] on div "Env Groups Search (Ctrl+F) auto-gen Name Status Tags Usage con-hai [DOMAIN_NAME…" at bounding box center [548, 272] width 1097 height 478
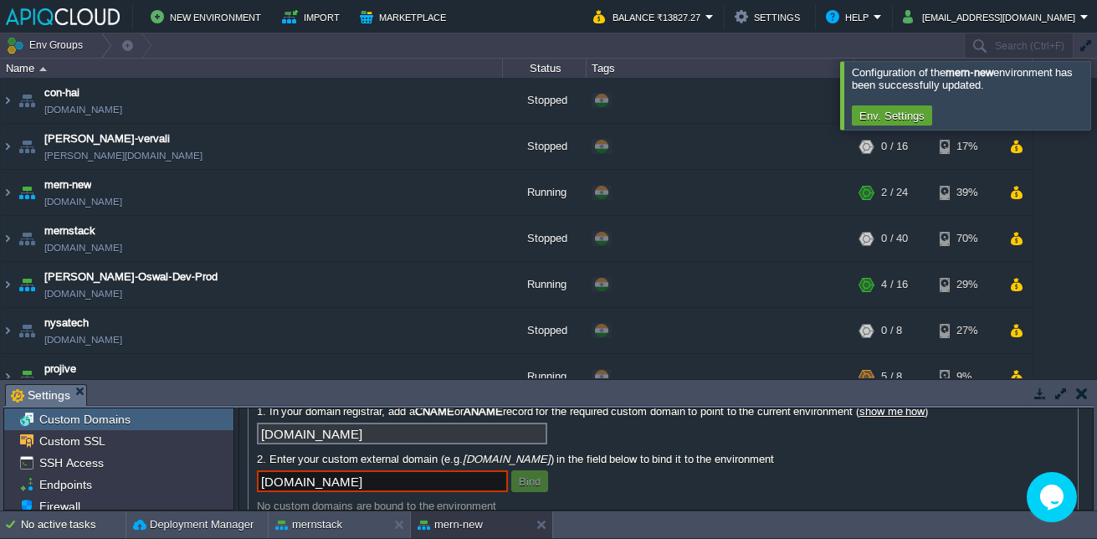
scroll to position [95, 0]
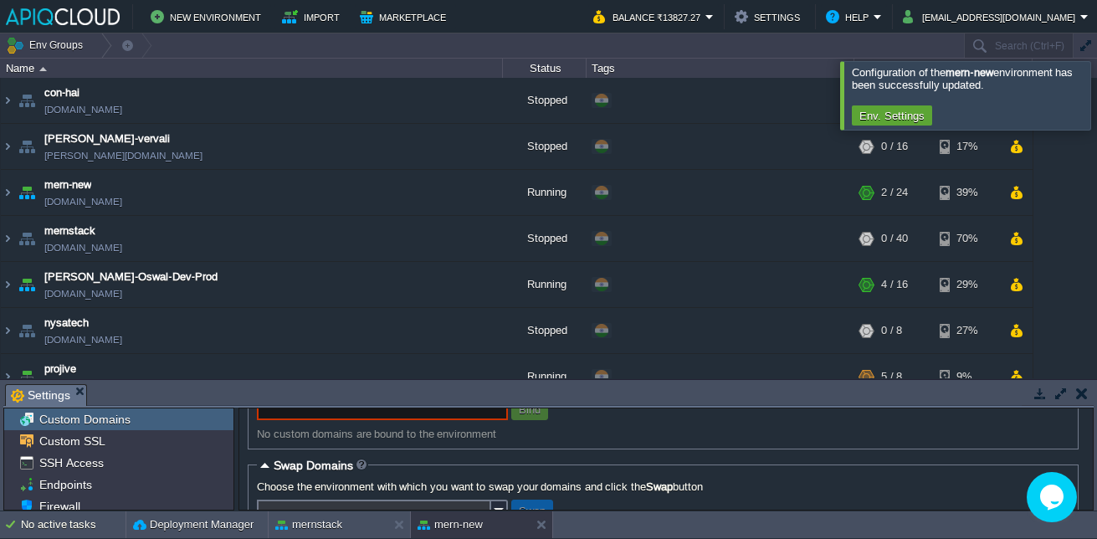
click at [449, 449] on fieldset "Domain Binding Note: For environments that are accessed through the Public IP (…" at bounding box center [663, 350] width 831 height 198
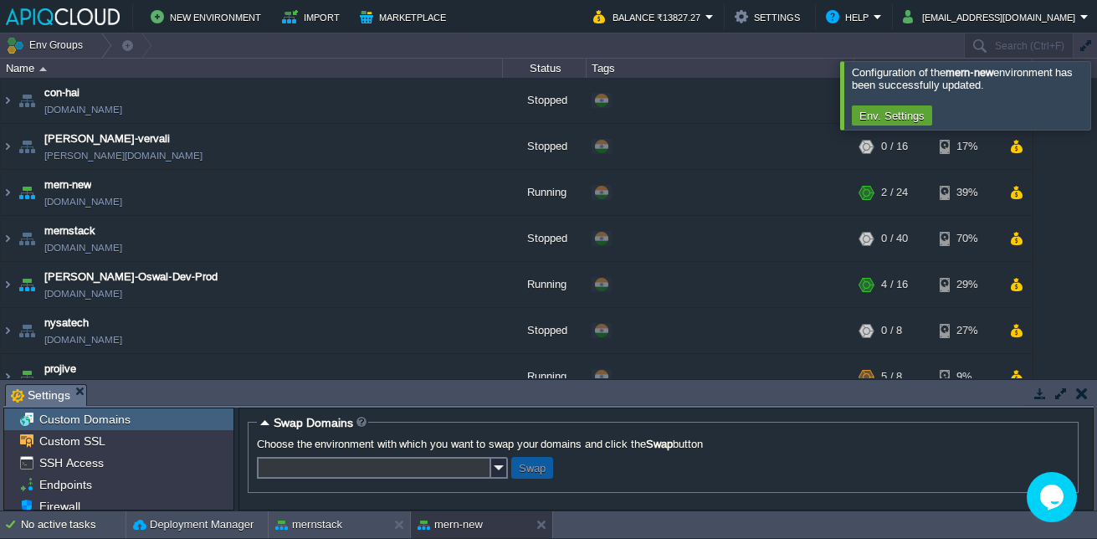
click at [480, 478] on input "text" at bounding box center [374, 468] width 234 height 22
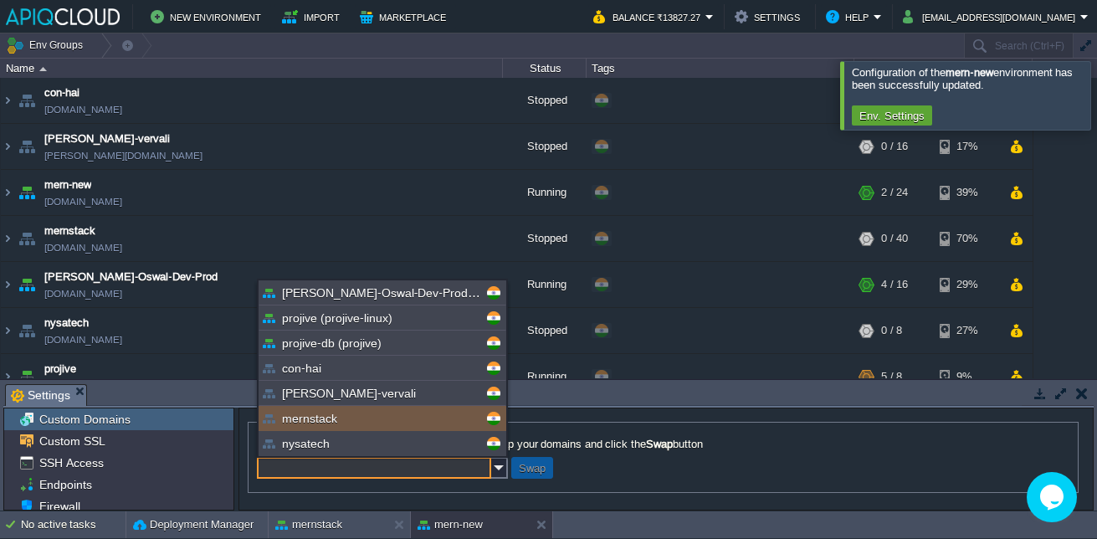
click at [447, 415] on div "mernstack" at bounding box center [383, 418] width 248 height 25
type input "mernstack"
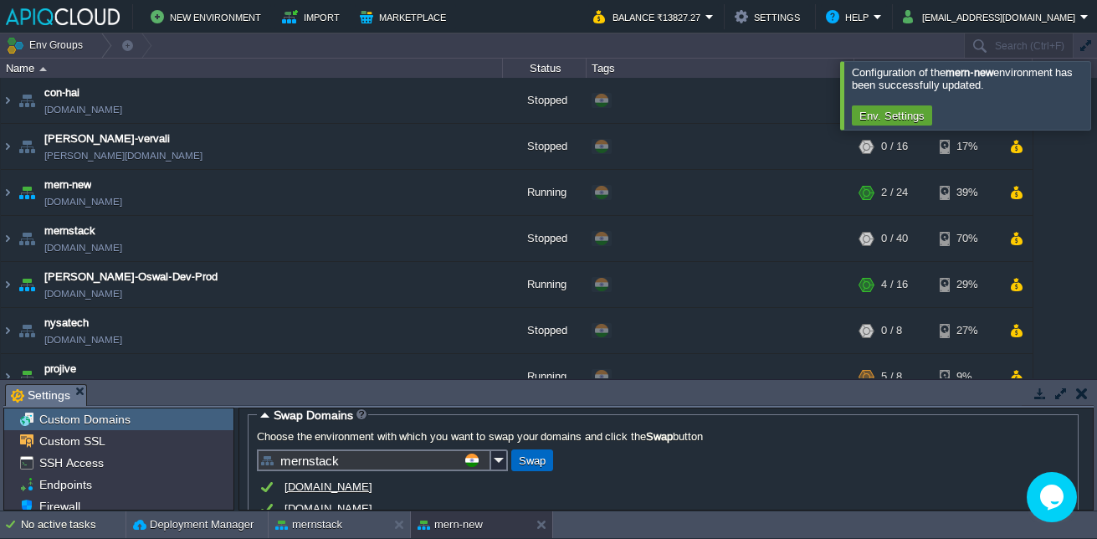
click at [548, 468] on button "Swap" at bounding box center [532, 460] width 37 height 15
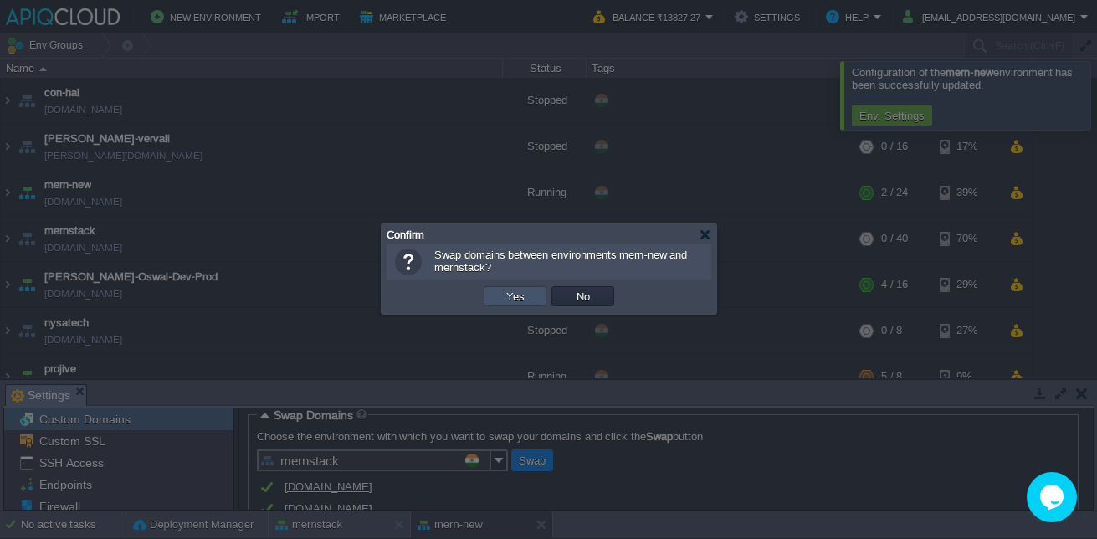
click at [528, 299] on button "Yes" at bounding box center [515, 296] width 28 height 15
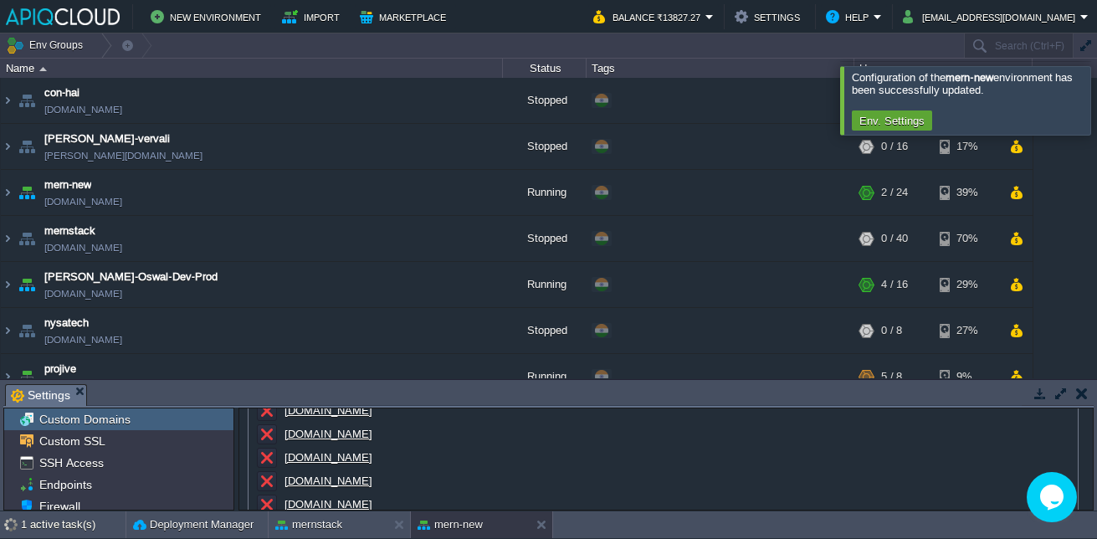
scroll to position [788, 0]
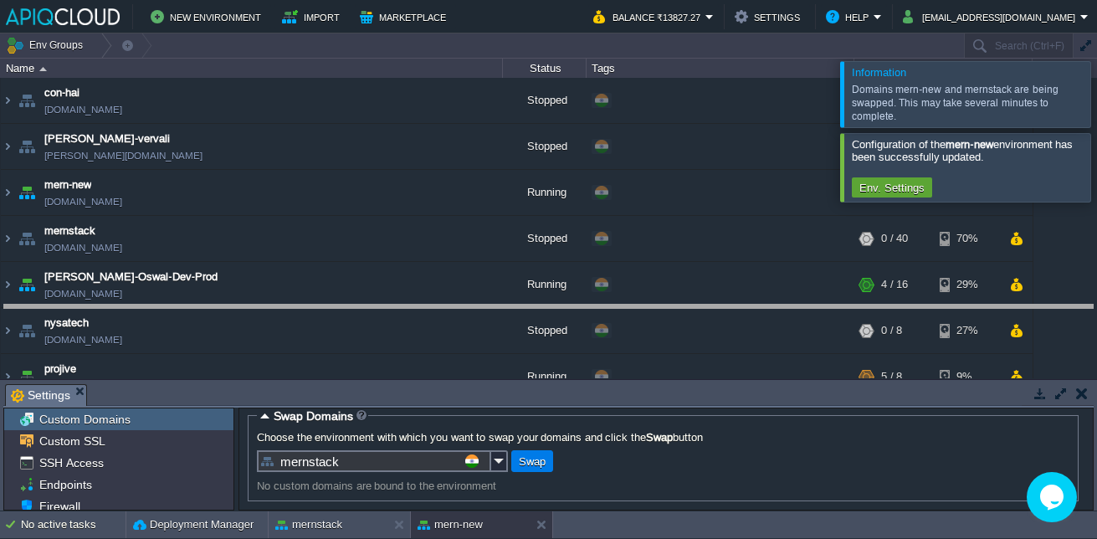
drag, startPoint x: 656, startPoint y: 402, endPoint x: 660, endPoint y: 282, distance: 120.6
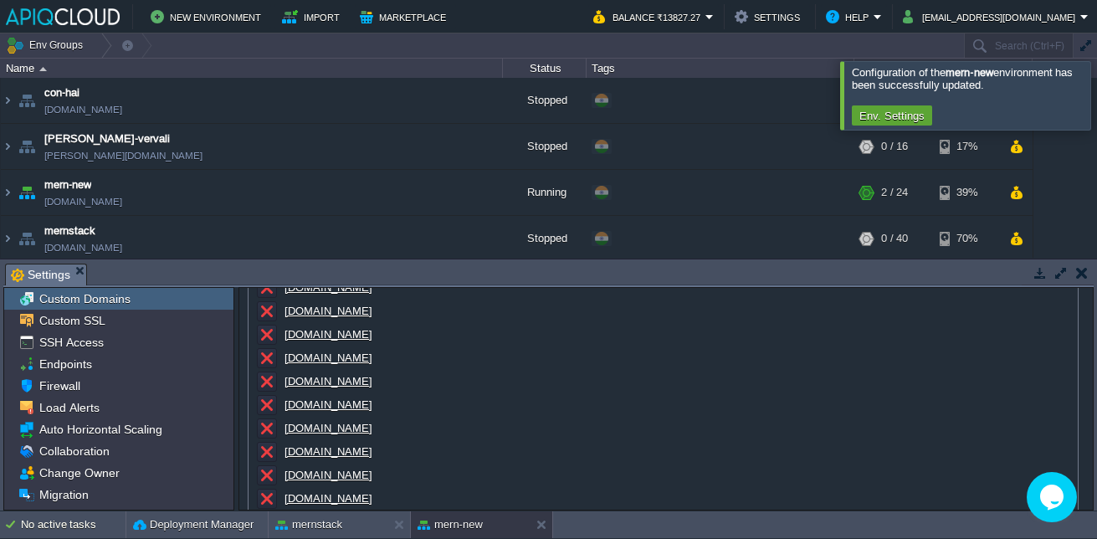
scroll to position [545, 0]
